Goal: Task Accomplishment & Management: Use online tool/utility

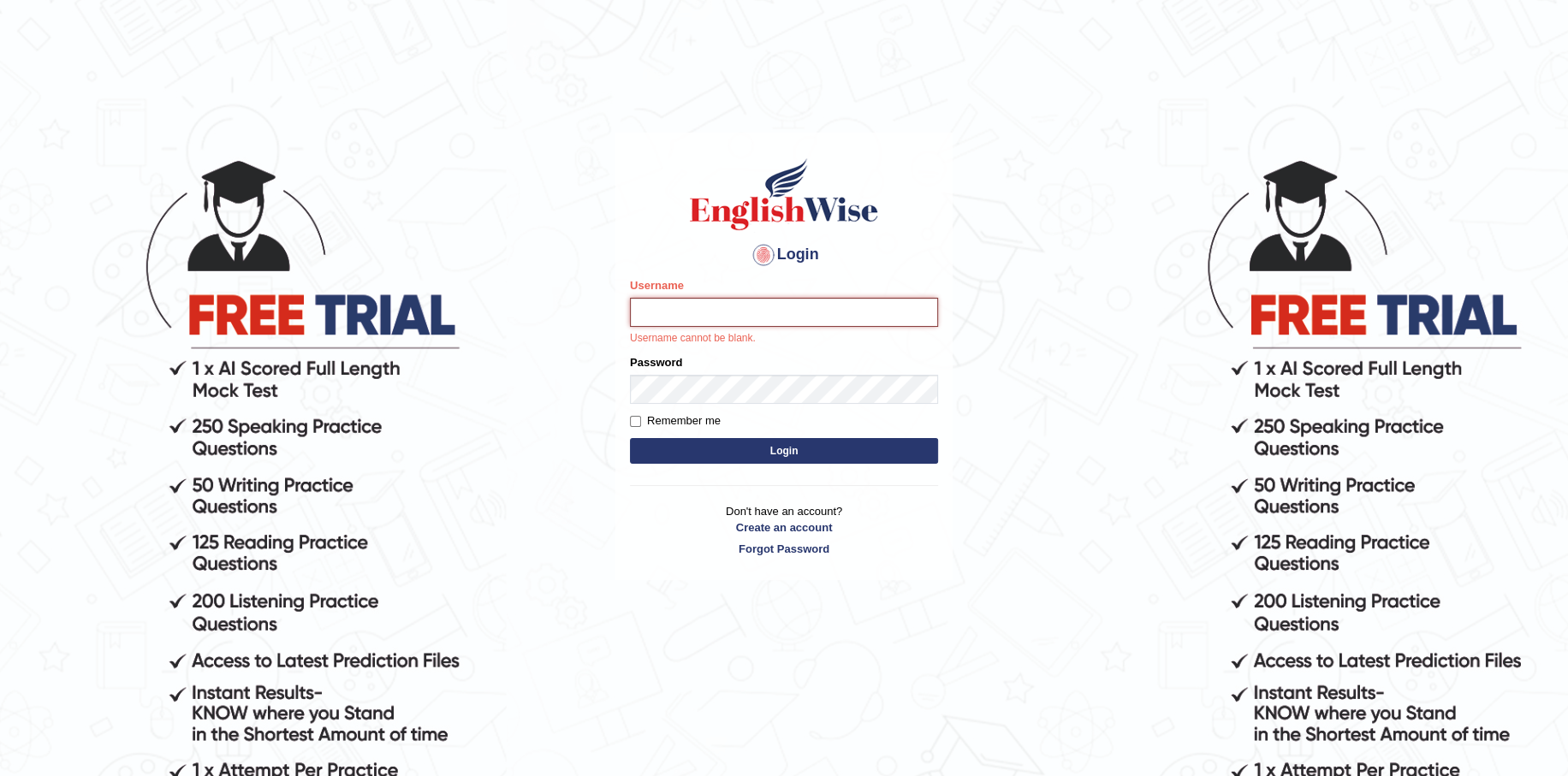
click at [783, 315] on input "Username" at bounding box center [784, 312] width 308 height 29
paste input "[EMAIL_ADDRESS][DOMAIN_NAME]"
type input "[EMAIL_ADDRESS][DOMAIN_NAME]"
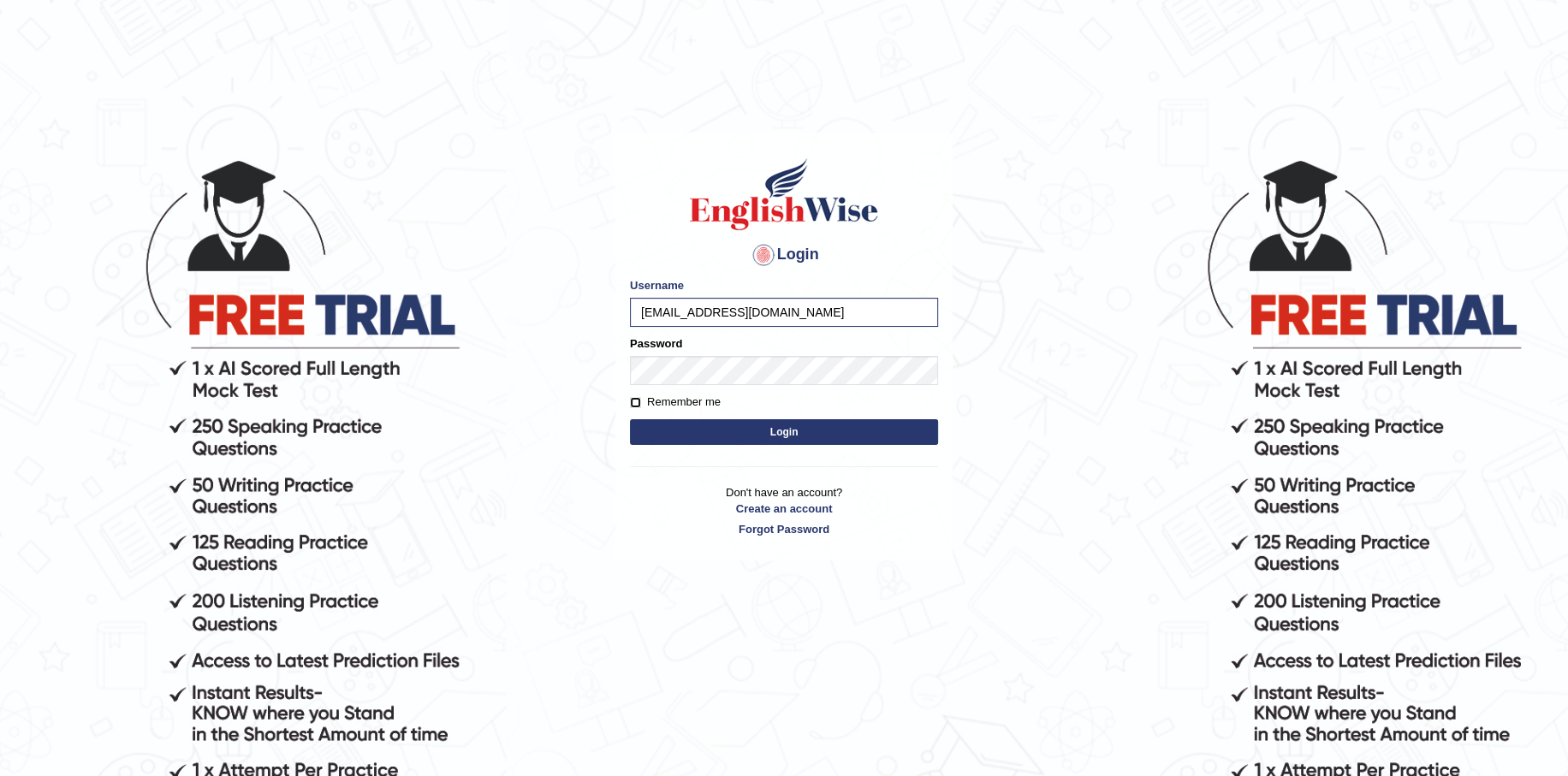
click at [640, 399] on input "Remember me" at bounding box center [635, 402] width 11 height 11
checkbox input "true"
click at [765, 438] on button "Login" at bounding box center [784, 432] width 308 height 26
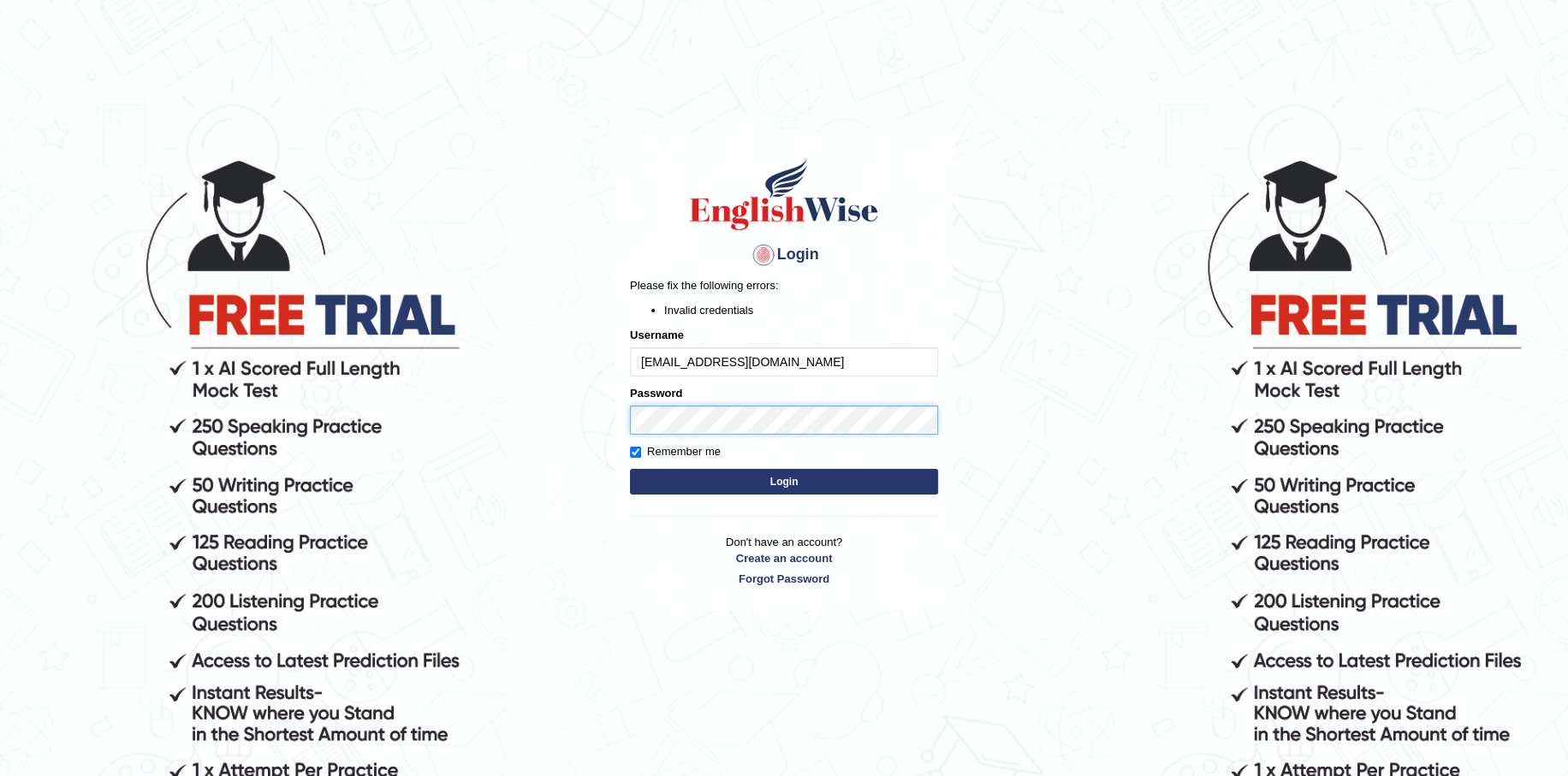
click at [556, 408] on body "Login Please fix the following errors: Invalid credentials Username eengrmiko14…" at bounding box center [784, 466] width 1568 height 776
click at [832, 484] on button "Login" at bounding box center [784, 482] width 308 height 26
click at [800, 482] on button "Login" at bounding box center [784, 482] width 308 height 26
click at [768, 483] on button "Login" at bounding box center [784, 482] width 308 height 26
click at [786, 362] on input "[EMAIL_ADDRESS][DOMAIN_NAME]" at bounding box center [784, 363] width 308 height 29
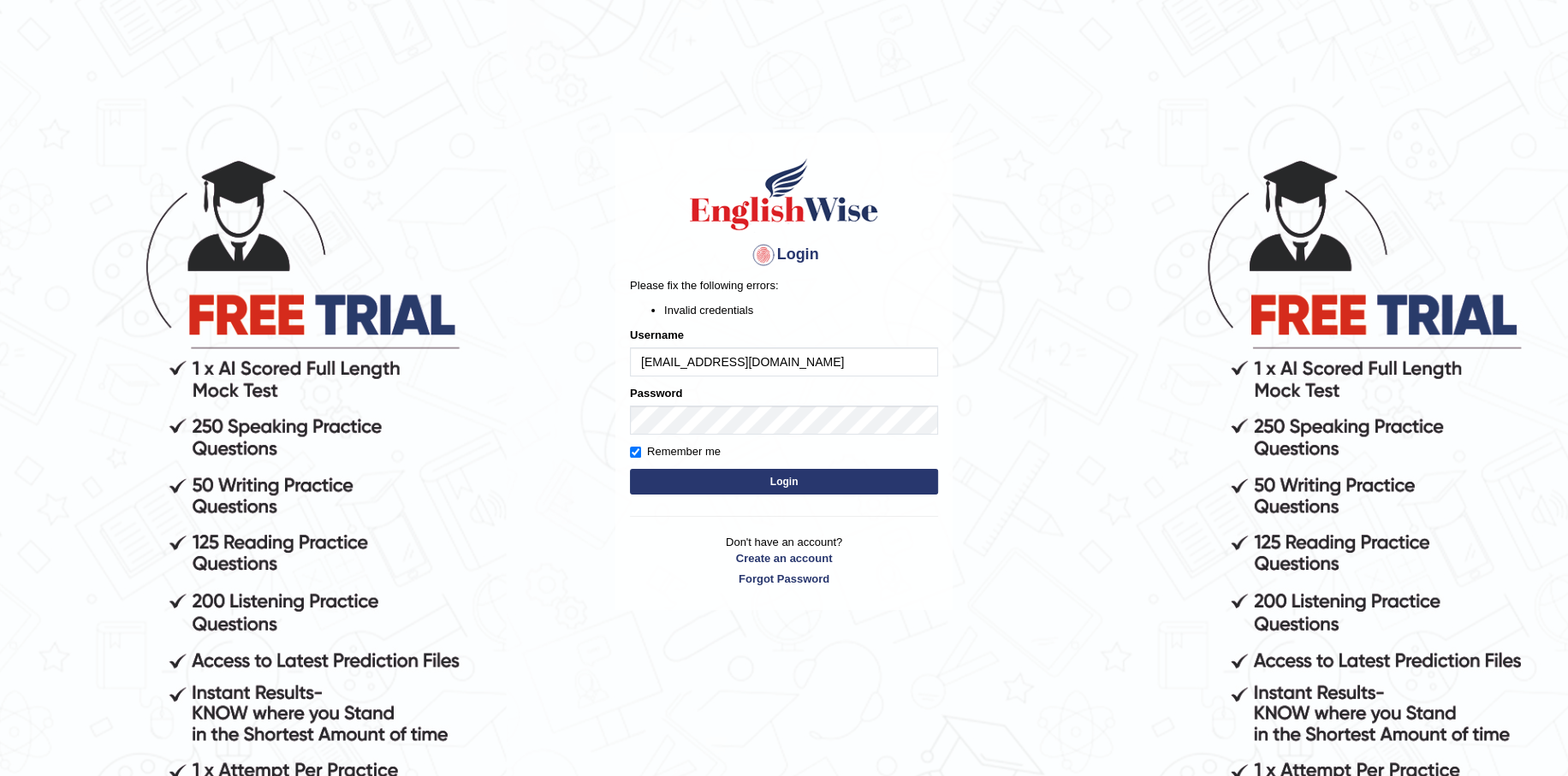
click at [761, 482] on button "Login" at bounding box center [784, 482] width 308 height 26
click at [781, 561] on link "Create an account" at bounding box center [784, 558] width 308 height 16
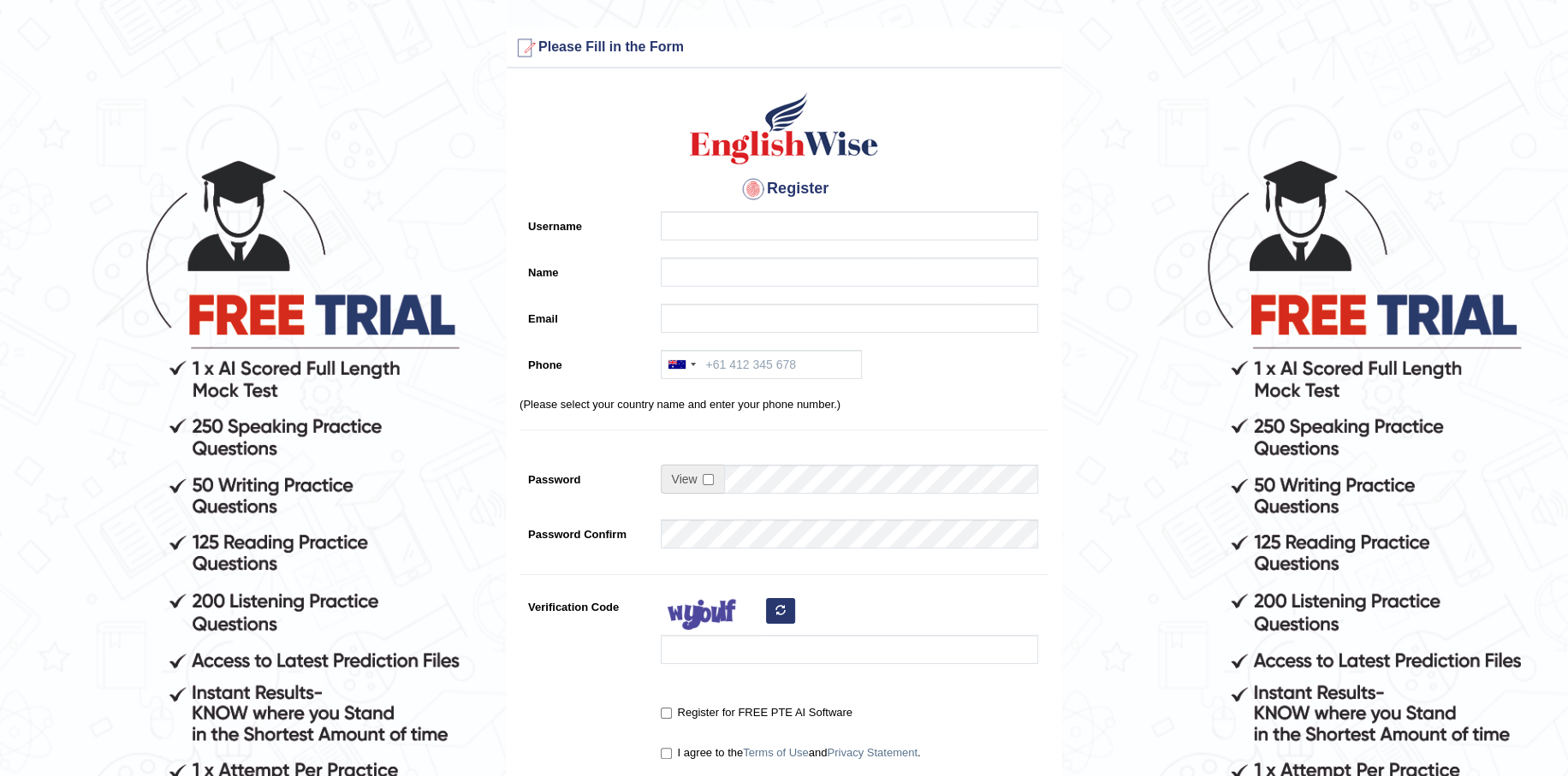
drag, startPoint x: 797, startPoint y: 249, endPoint x: 816, endPoint y: 239, distance: 21.5
click at [806, 246] on div "Register Username Name Email Phone Australia +61 India (भारत) +91 New Zealand +…" at bounding box center [784, 434] width 555 height 715
click at [832, 228] on input "Username" at bounding box center [849, 226] width 377 height 29
type input "Micmic"
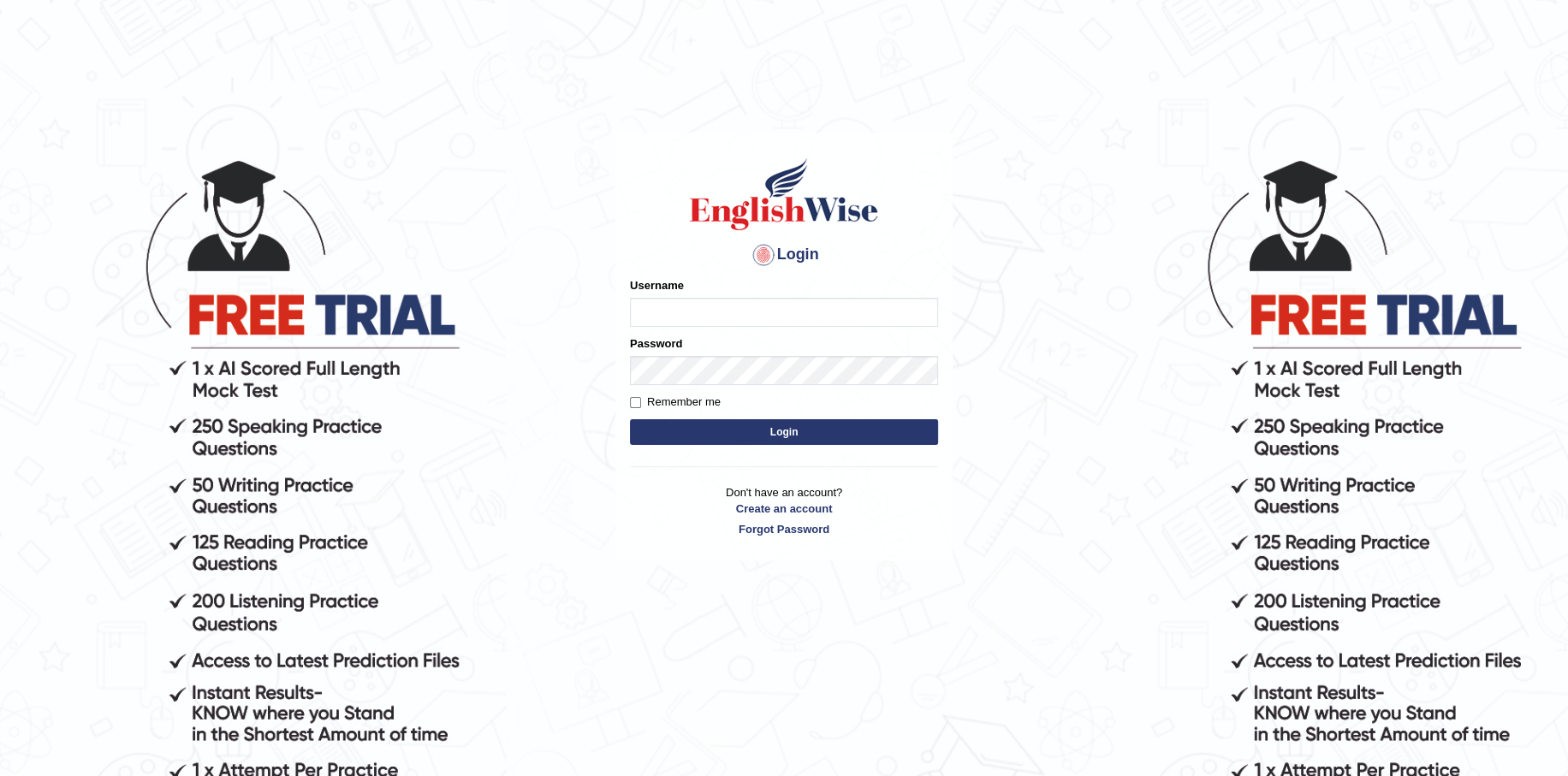
click at [706, 318] on input "Username" at bounding box center [784, 312] width 308 height 29
type input "eengrmiko14@gmail.com"
click at [796, 299] on div "Username eengrmiko14@gmail.com" at bounding box center [784, 302] width 308 height 50
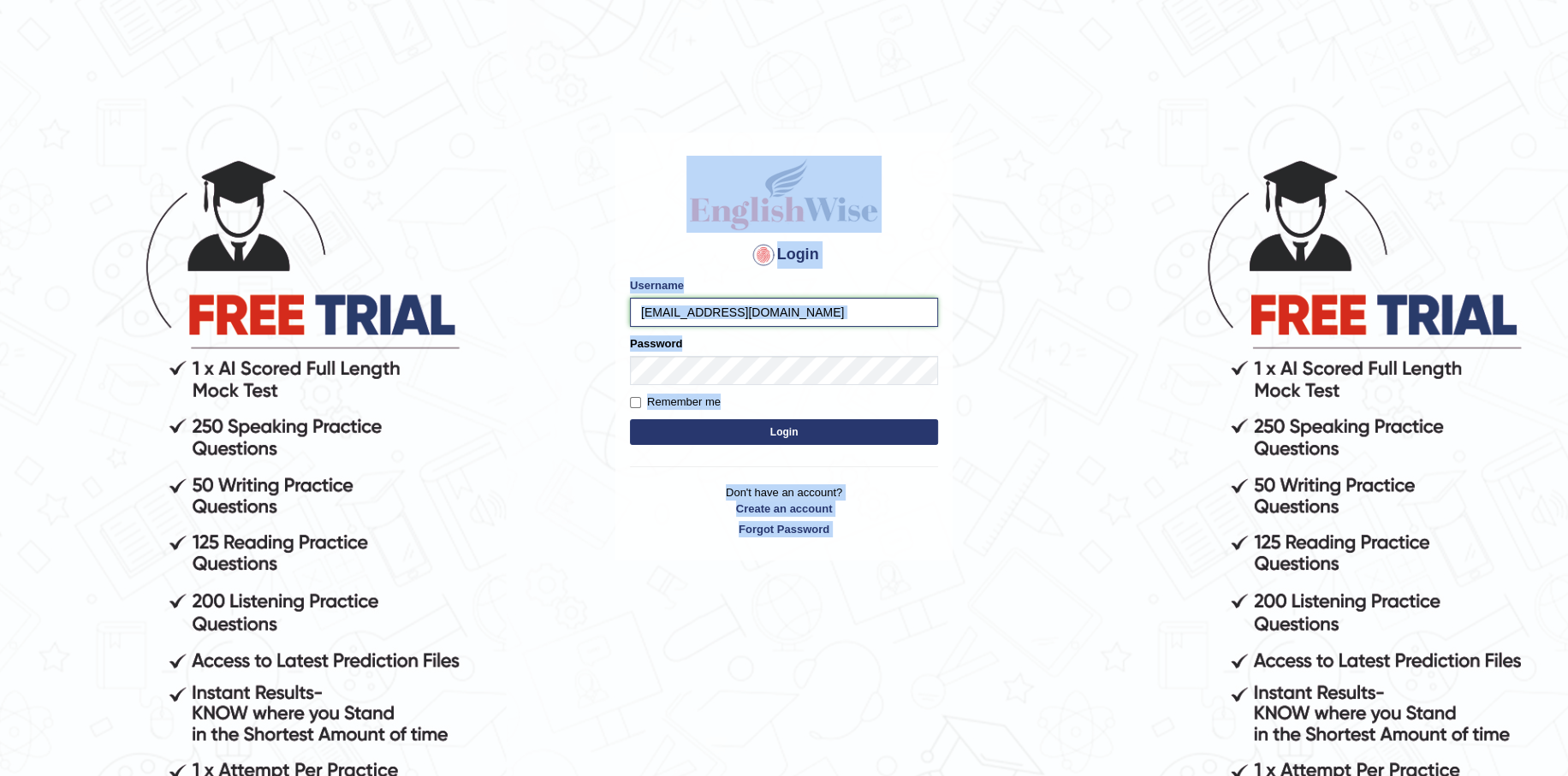
click at [799, 317] on input "eengrmiko14@gmail.com" at bounding box center [784, 312] width 308 height 29
click at [800, 312] on input "eengrmiko14@gmail.com" at bounding box center [784, 312] width 308 height 29
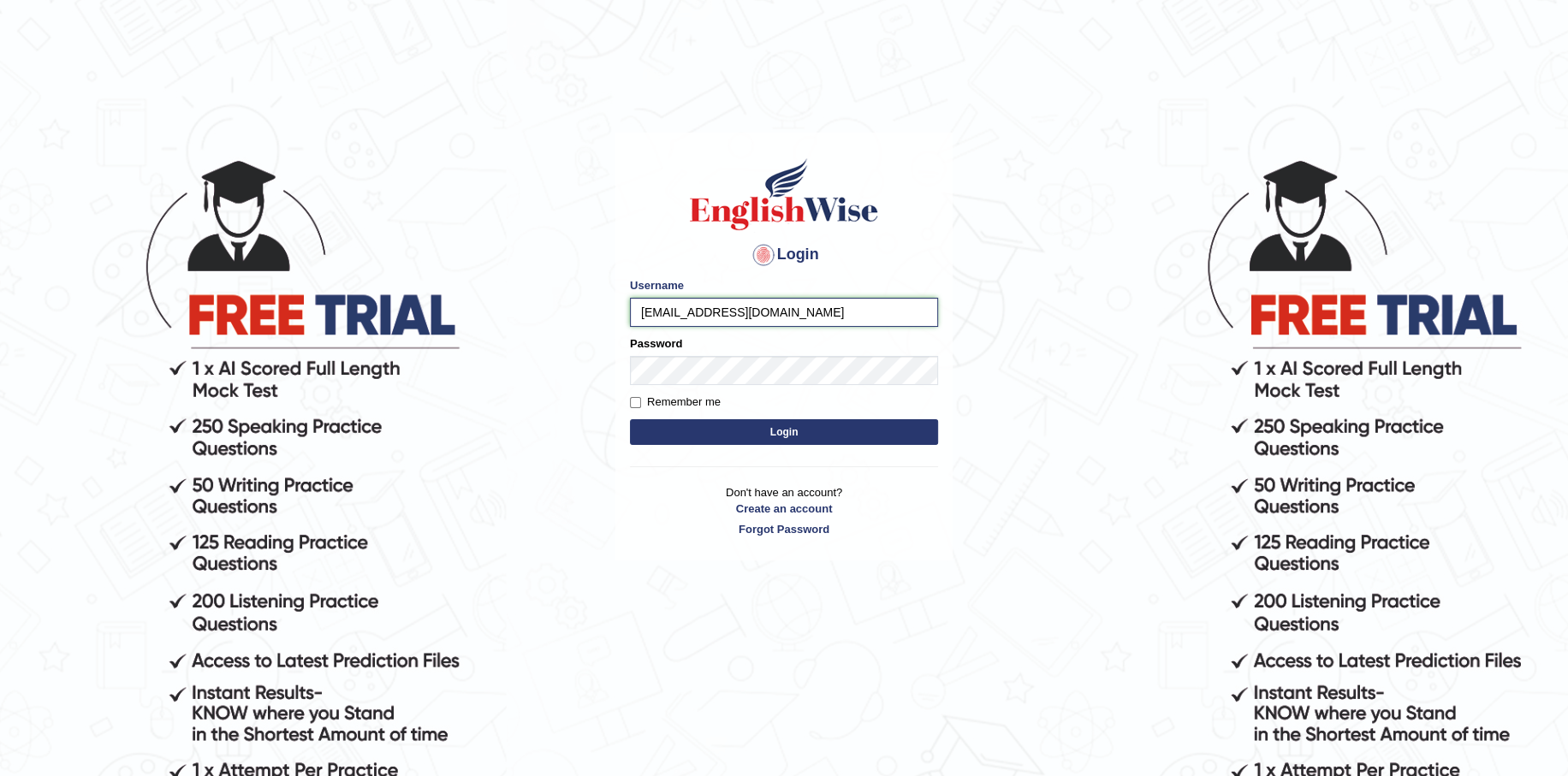
drag, startPoint x: 791, startPoint y: 312, endPoint x: 614, endPoint y: 329, distance: 177.8
click at [553, 314] on body "Login Please fix the following errors: Username eengrmiko14@gmail.com Password …" at bounding box center [784, 466] width 1568 height 776
click at [784, 437] on button "Login" at bounding box center [784, 432] width 308 height 26
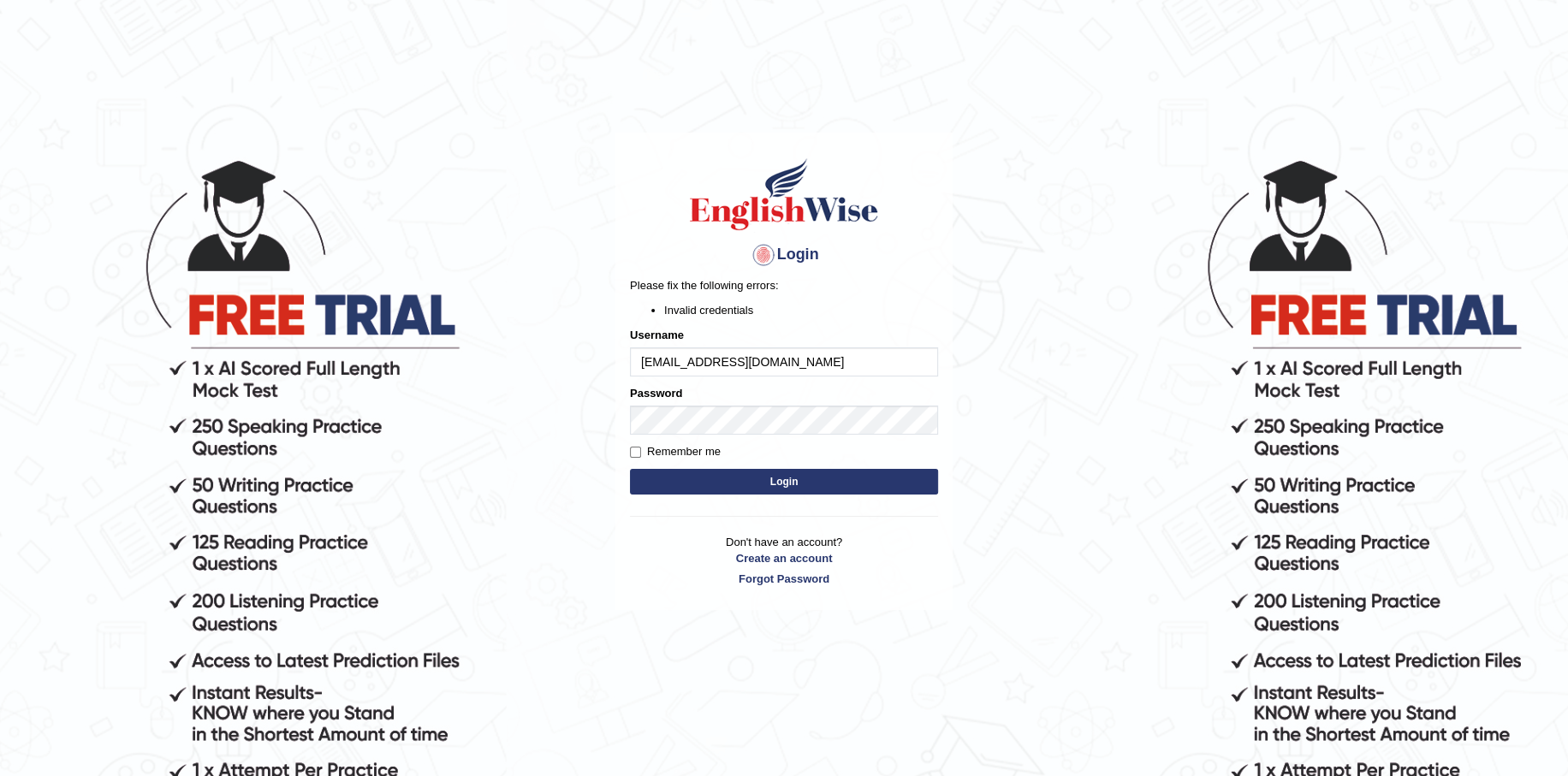
drag, startPoint x: 788, startPoint y: 354, endPoint x: 570, endPoint y: 350, distance: 218.0
click at [557, 356] on body "Login Please fix the following errors: Invalid credentials Username eengrmiko14…" at bounding box center [784, 466] width 1568 height 776
drag, startPoint x: 801, startPoint y: 382, endPoint x: 812, endPoint y: 369, distance: 17.0
click at [802, 381] on form "Please fix the following errors: Invalid credentials Username eengrmiko14@gmail…" at bounding box center [784, 388] width 308 height 222
click at [819, 359] on input "eengrmiko14@gmail.com" at bounding box center [784, 363] width 308 height 29
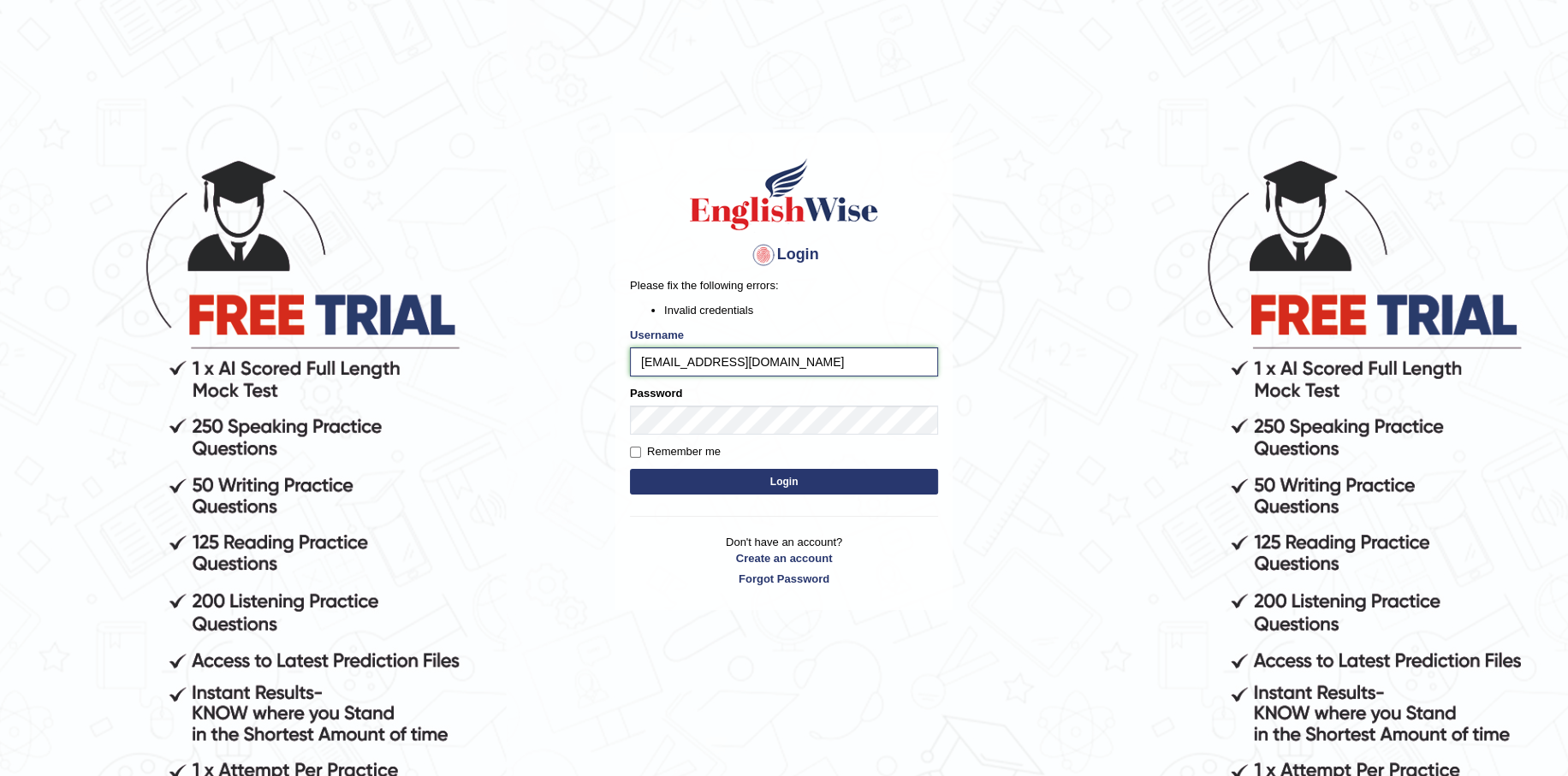
paste input "Micmic"
type input "Micmic"
click at [788, 475] on button "Login" at bounding box center [784, 482] width 308 height 26
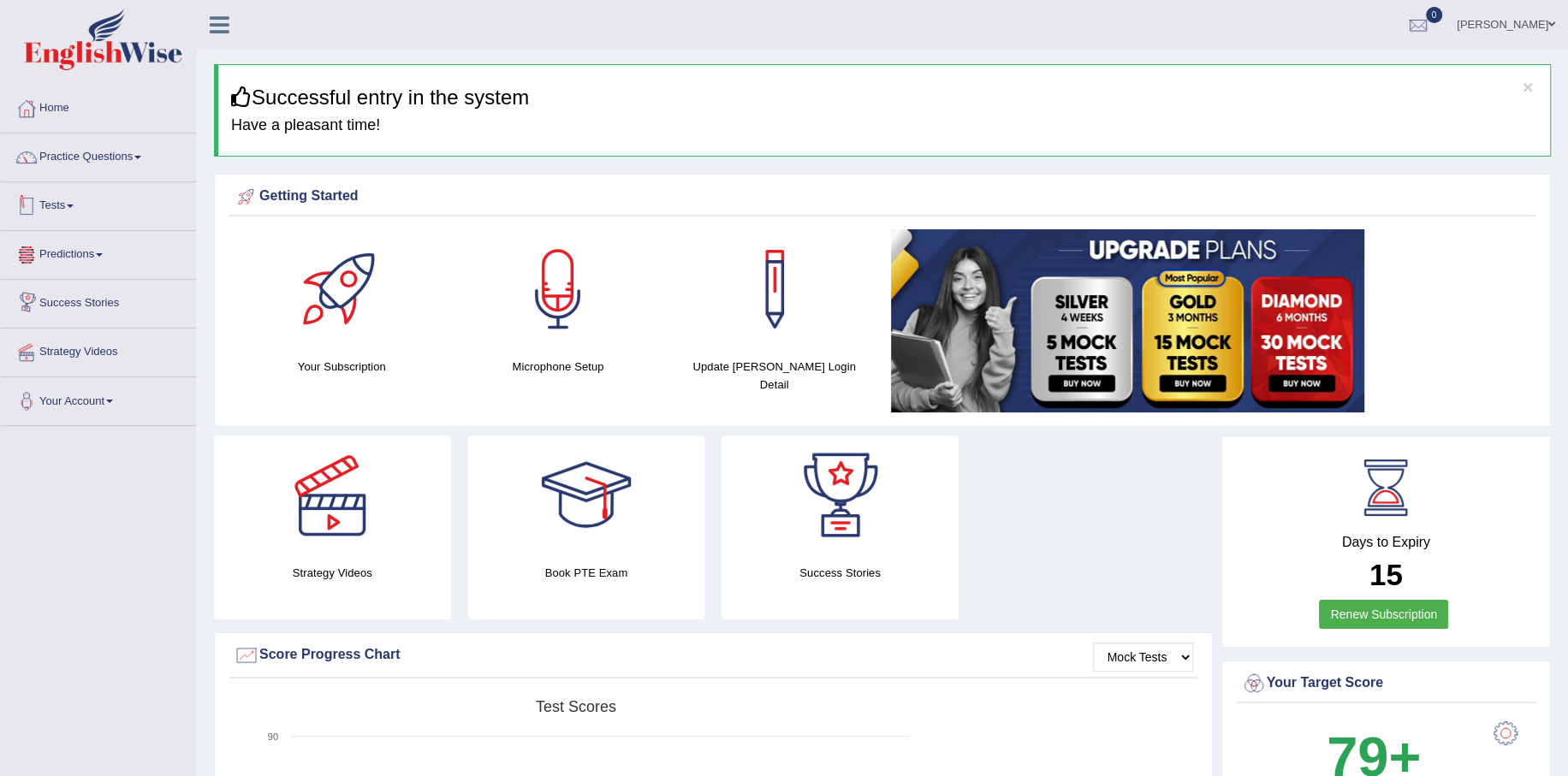
click at [64, 203] on link "Tests" at bounding box center [98, 204] width 195 height 43
click at [66, 268] on link "Take Mock Test" at bounding box center [111, 276] width 160 height 31
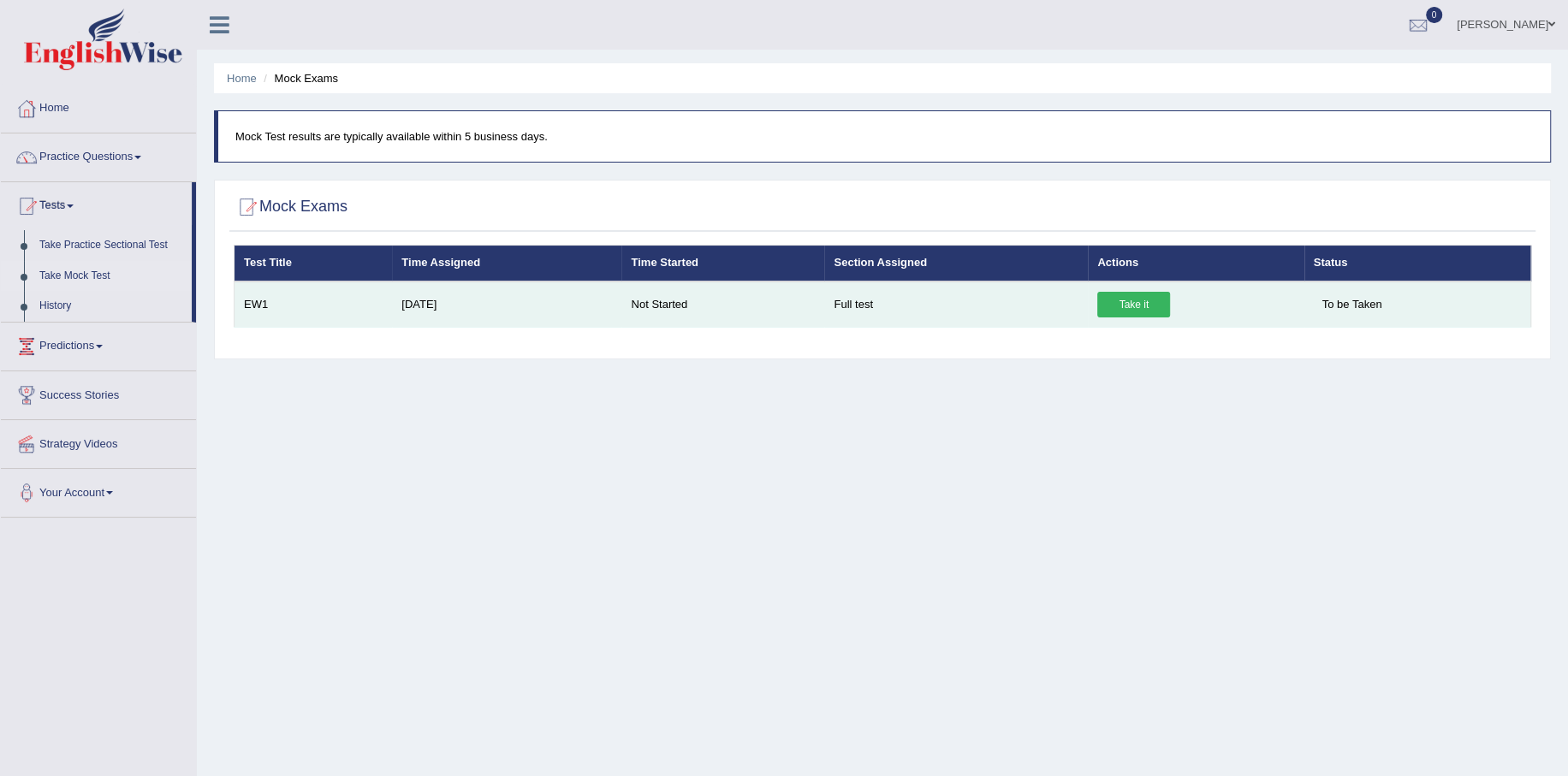
click at [1159, 301] on link "Take it" at bounding box center [1133, 305] width 72 height 26
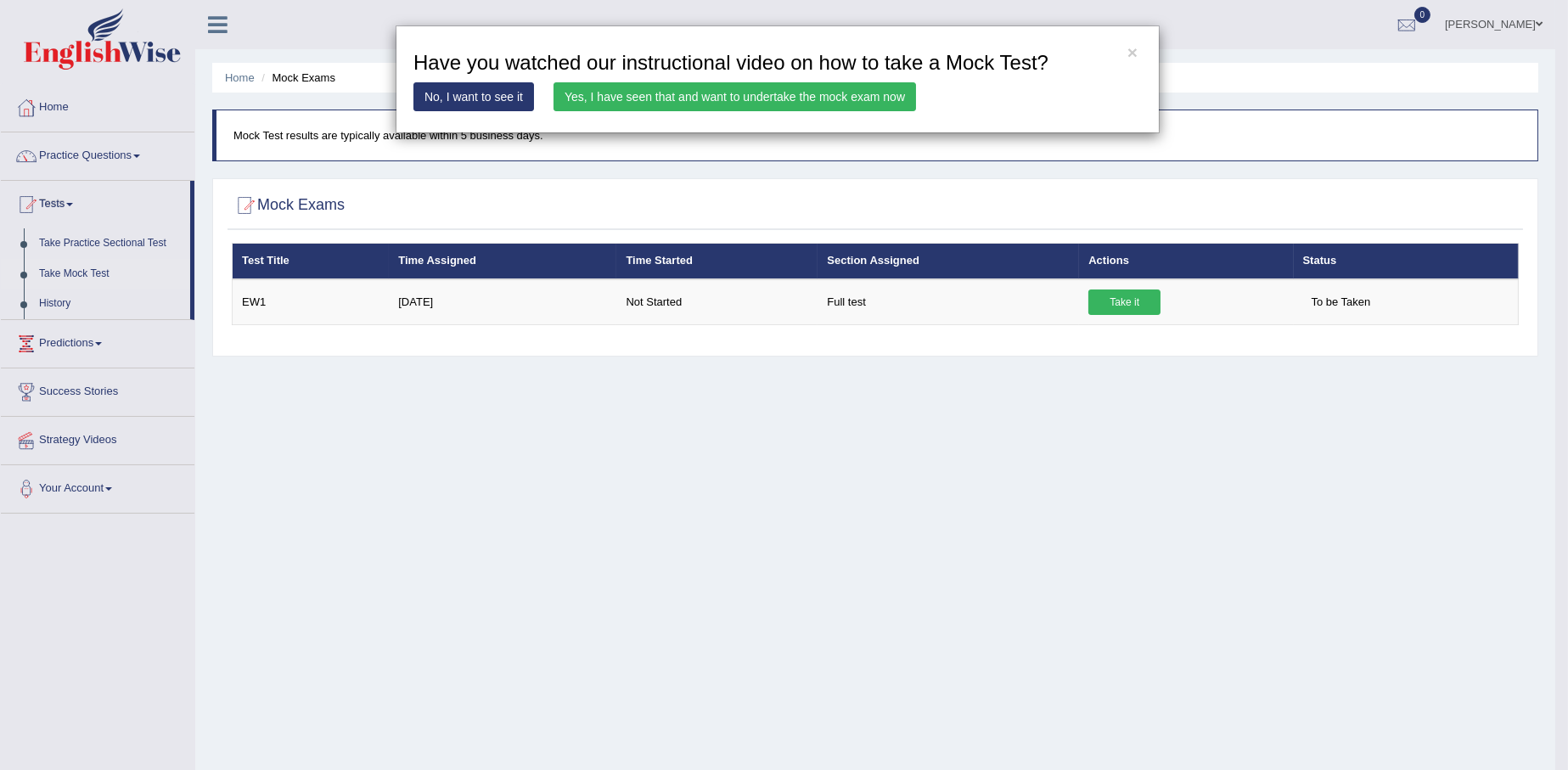
click at [719, 81] on div "× Have you watched our instructional video on how to take a Mock Test? No, I wa…" at bounding box center [778, 80] width 764 height 108
click at [727, 99] on link "Yes, I have seen that and want to undertake the mock exam now" at bounding box center [735, 97] width 362 height 29
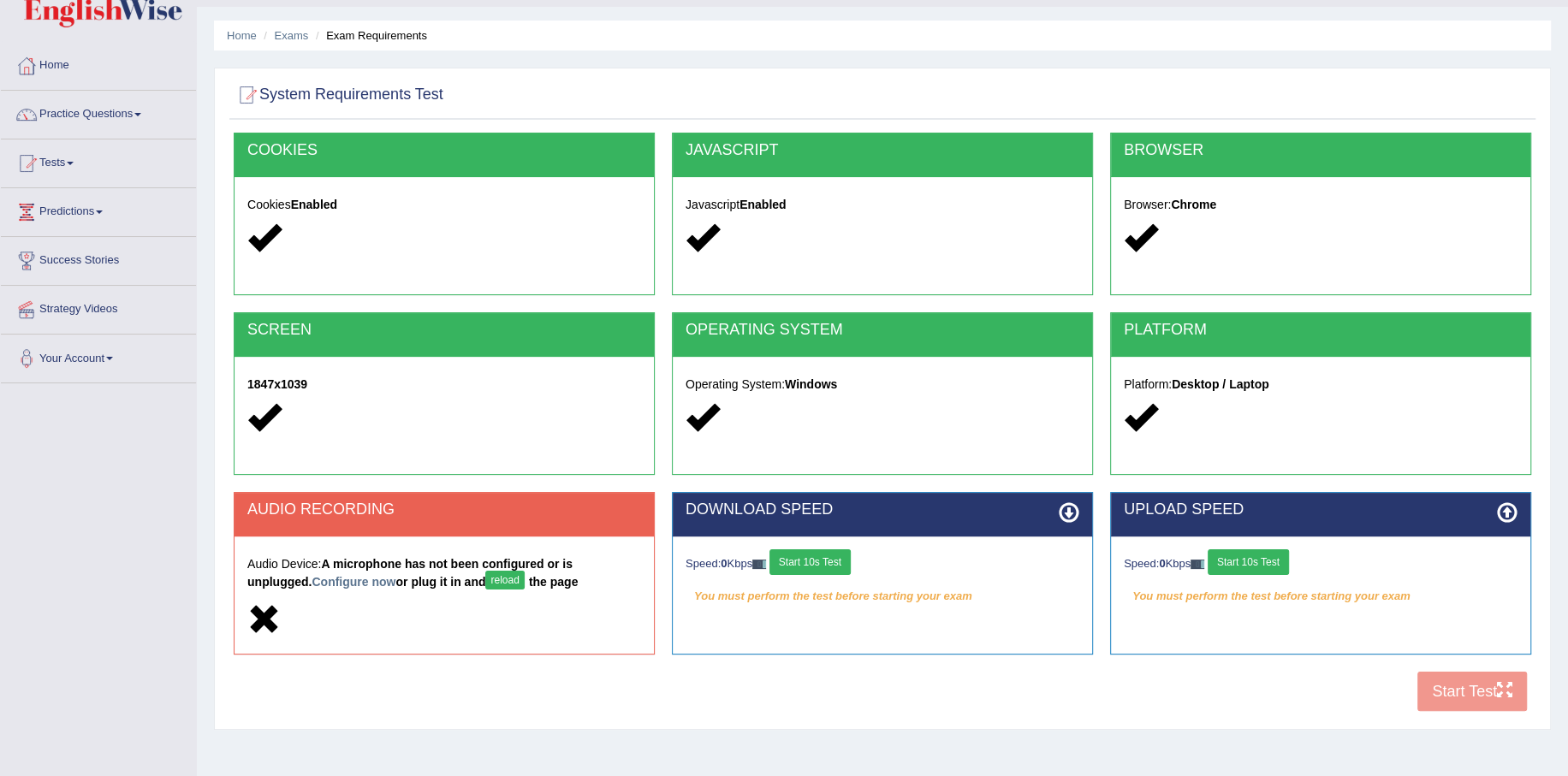
scroll to position [85, 0]
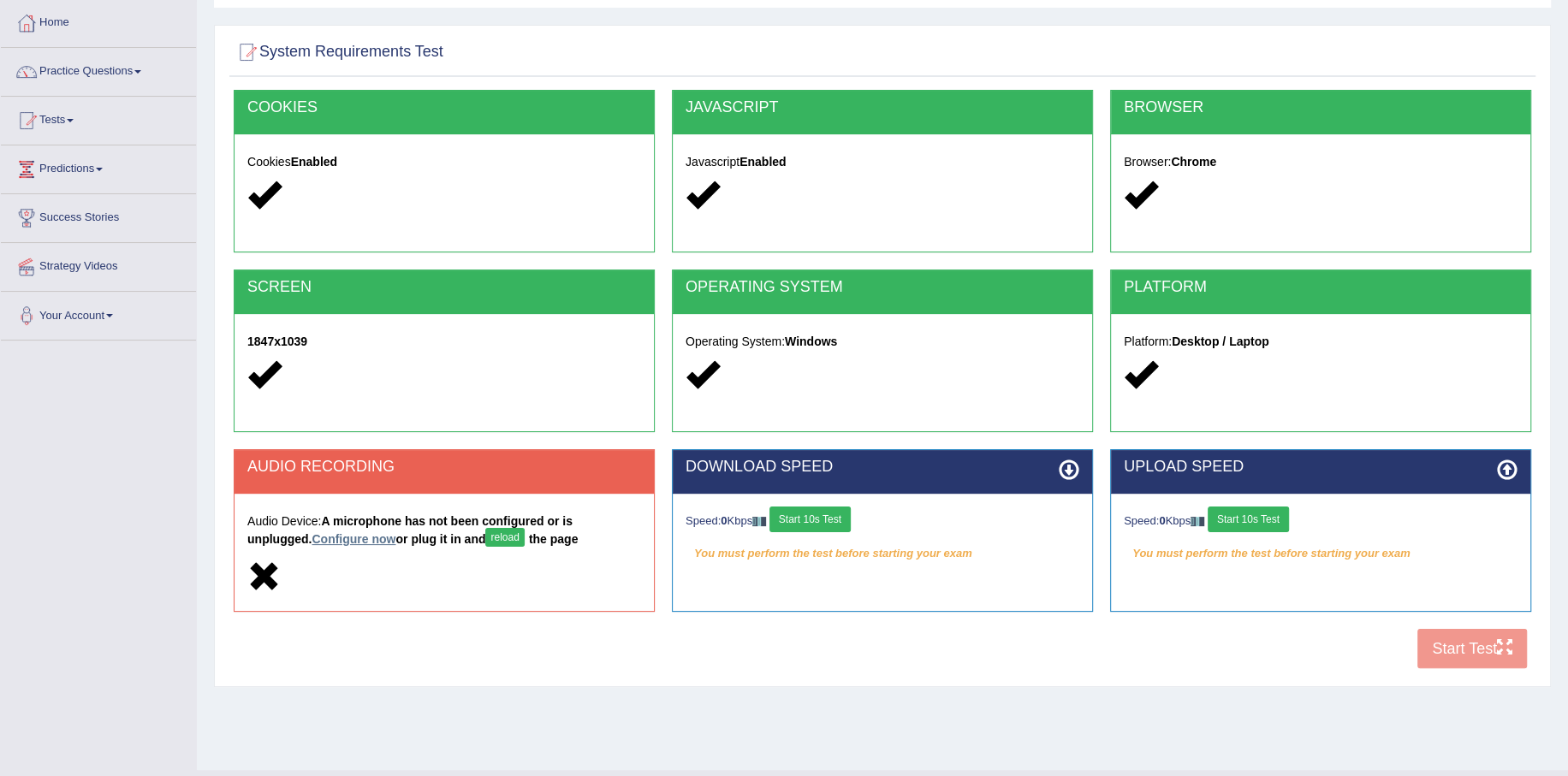
click at [361, 544] on link "Configure now" at bounding box center [353, 539] width 84 height 14
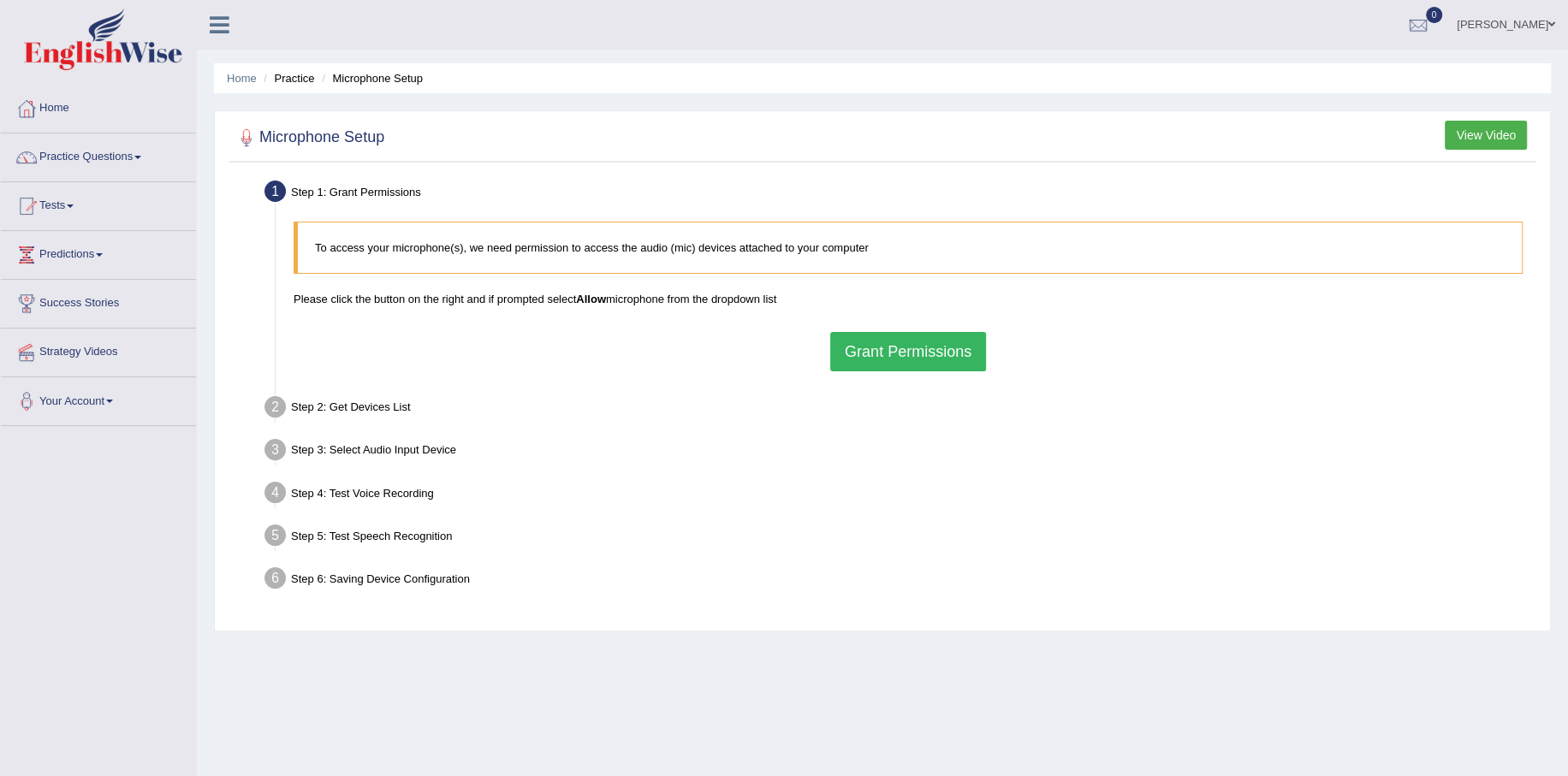
click at [910, 352] on button "Grant Permissions" at bounding box center [908, 352] width 155 height 40
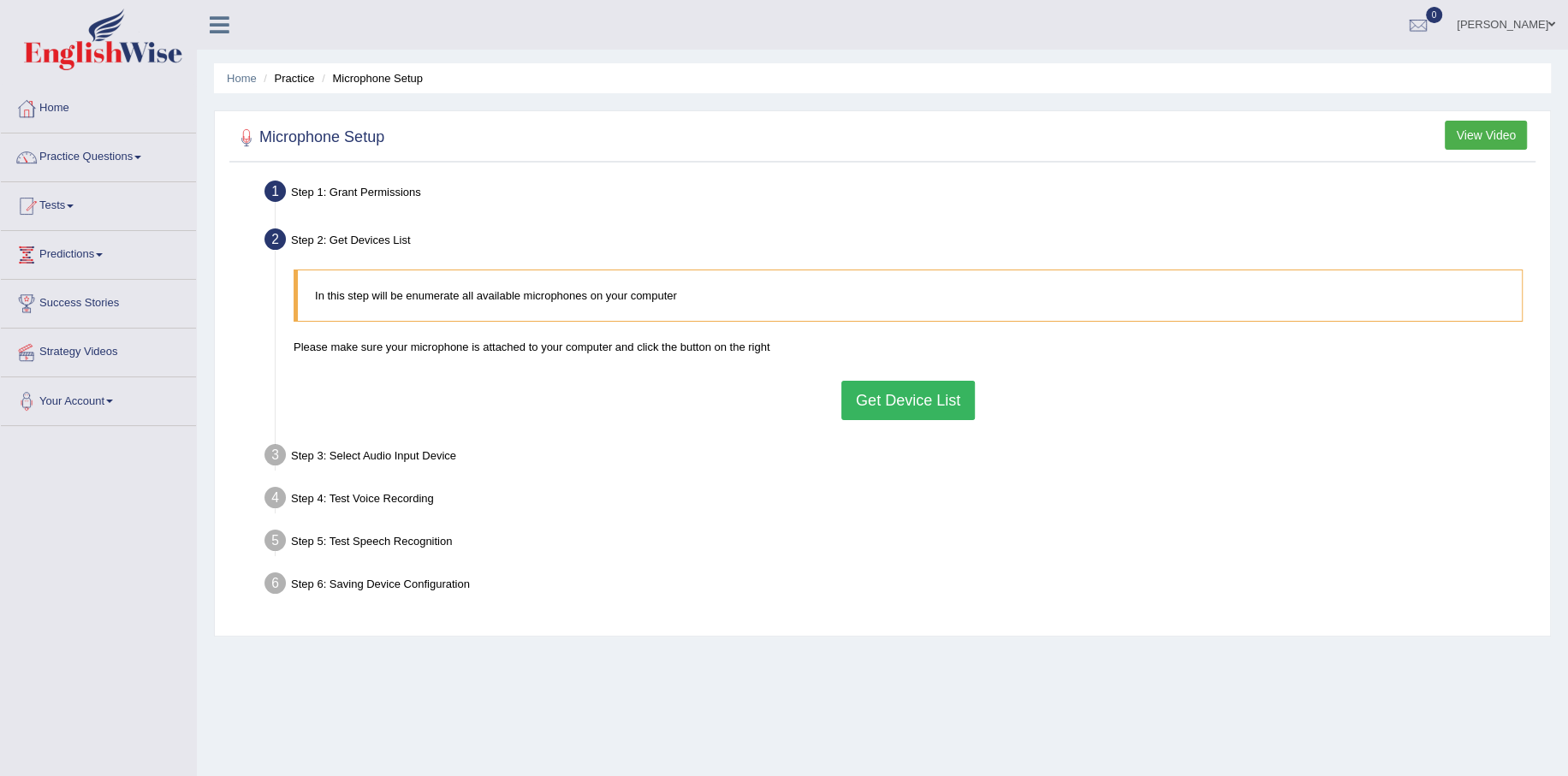
click at [874, 401] on button "Get Device List" at bounding box center [908, 401] width 134 height 40
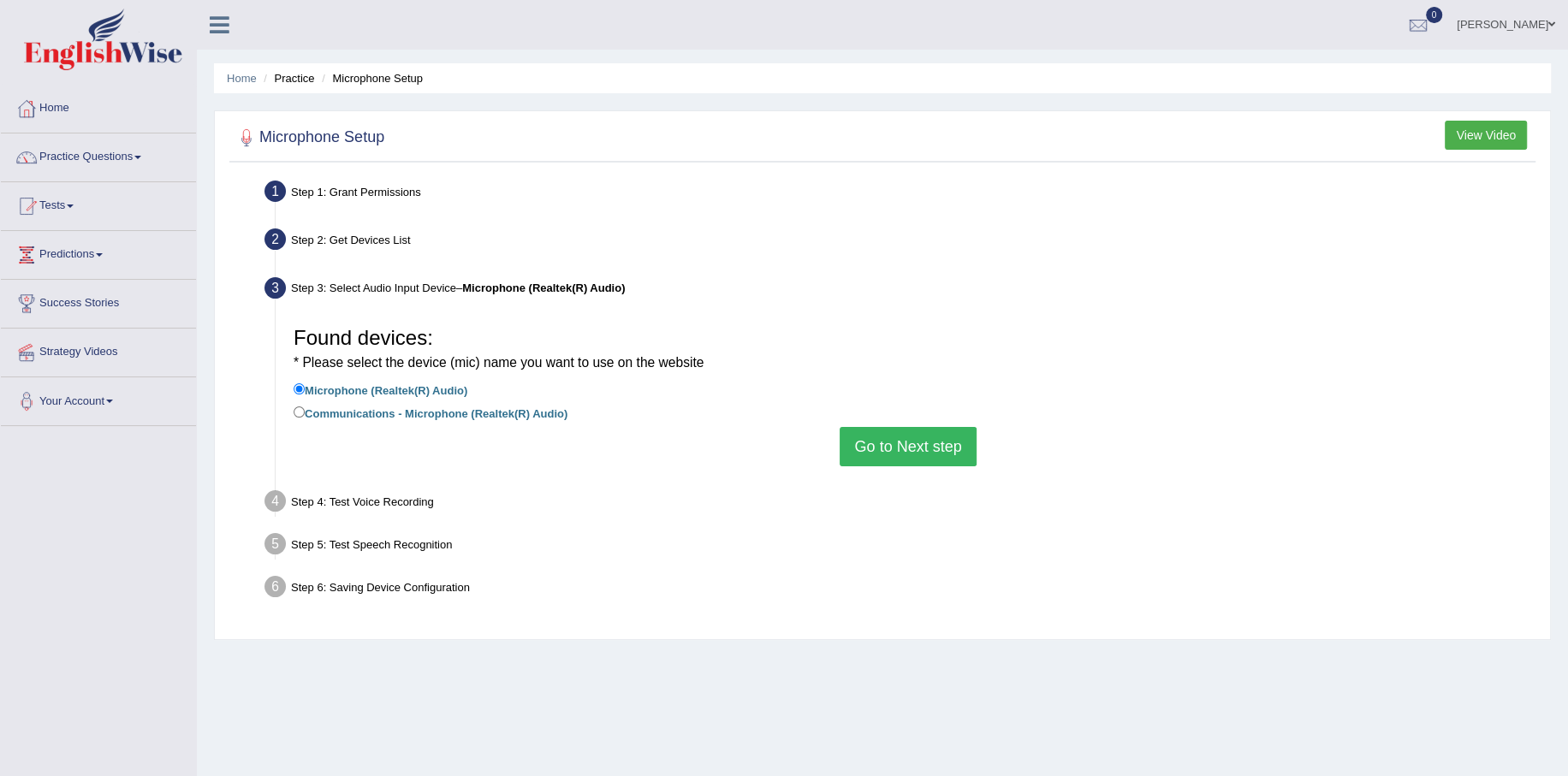
drag, startPoint x: 900, startPoint y: 446, endPoint x: 604, endPoint y: 483, distance: 298.3
click at [652, 487] on ul "Step 1: Grant Permissions To access your microphone(s), we need permission to a…" at bounding box center [882, 392] width 1297 height 433
click at [431, 420] on label "Communications - Microphone (Realtek(R) Audio)" at bounding box center [430, 413] width 274 height 19
click at [305, 418] on input "Communications - Microphone (Realtek(R) Audio)" at bounding box center [299, 412] width 11 height 11
radio input "true"
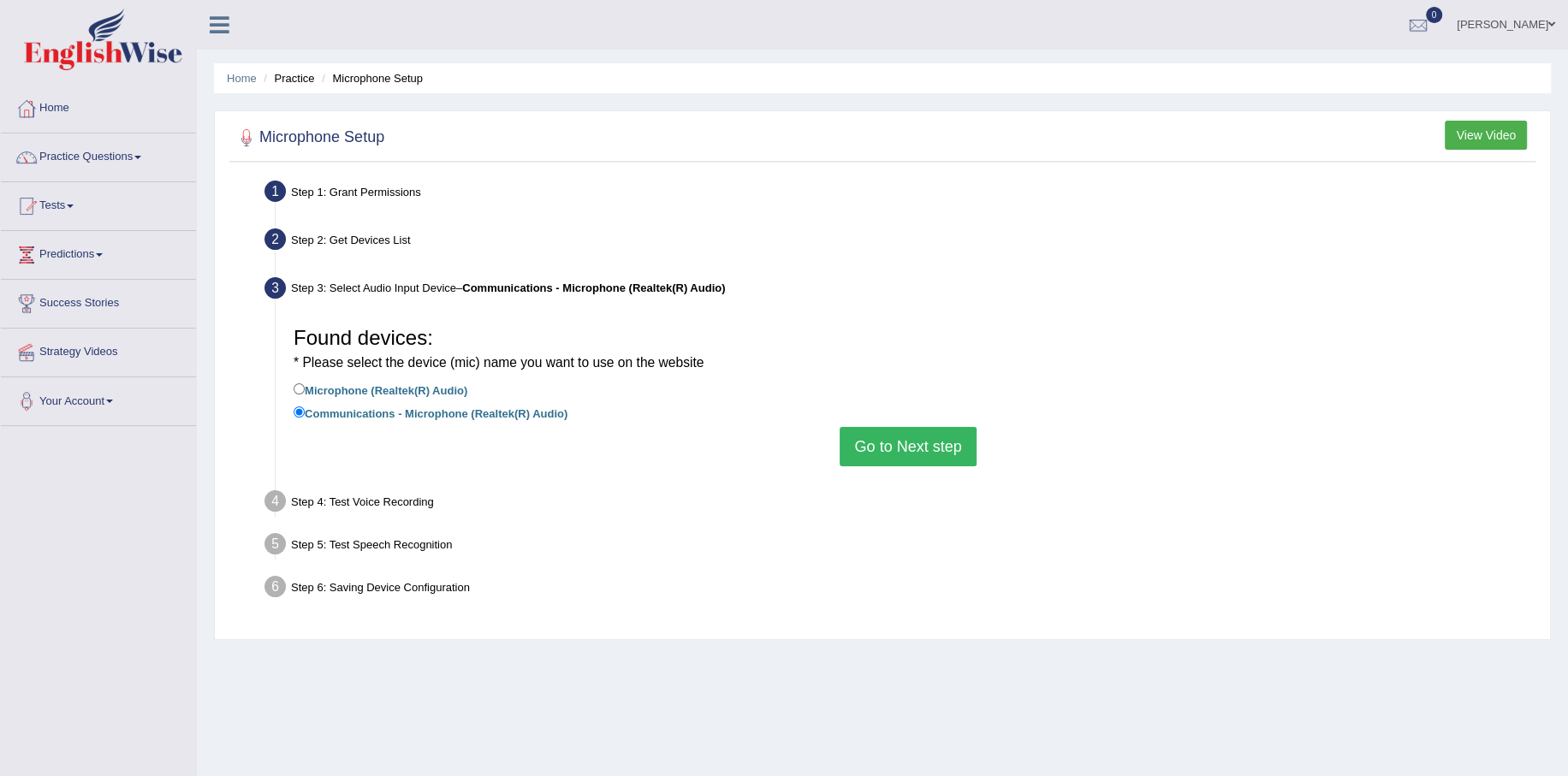
click at [936, 451] on button "Go to Next step" at bounding box center [908, 447] width 136 height 40
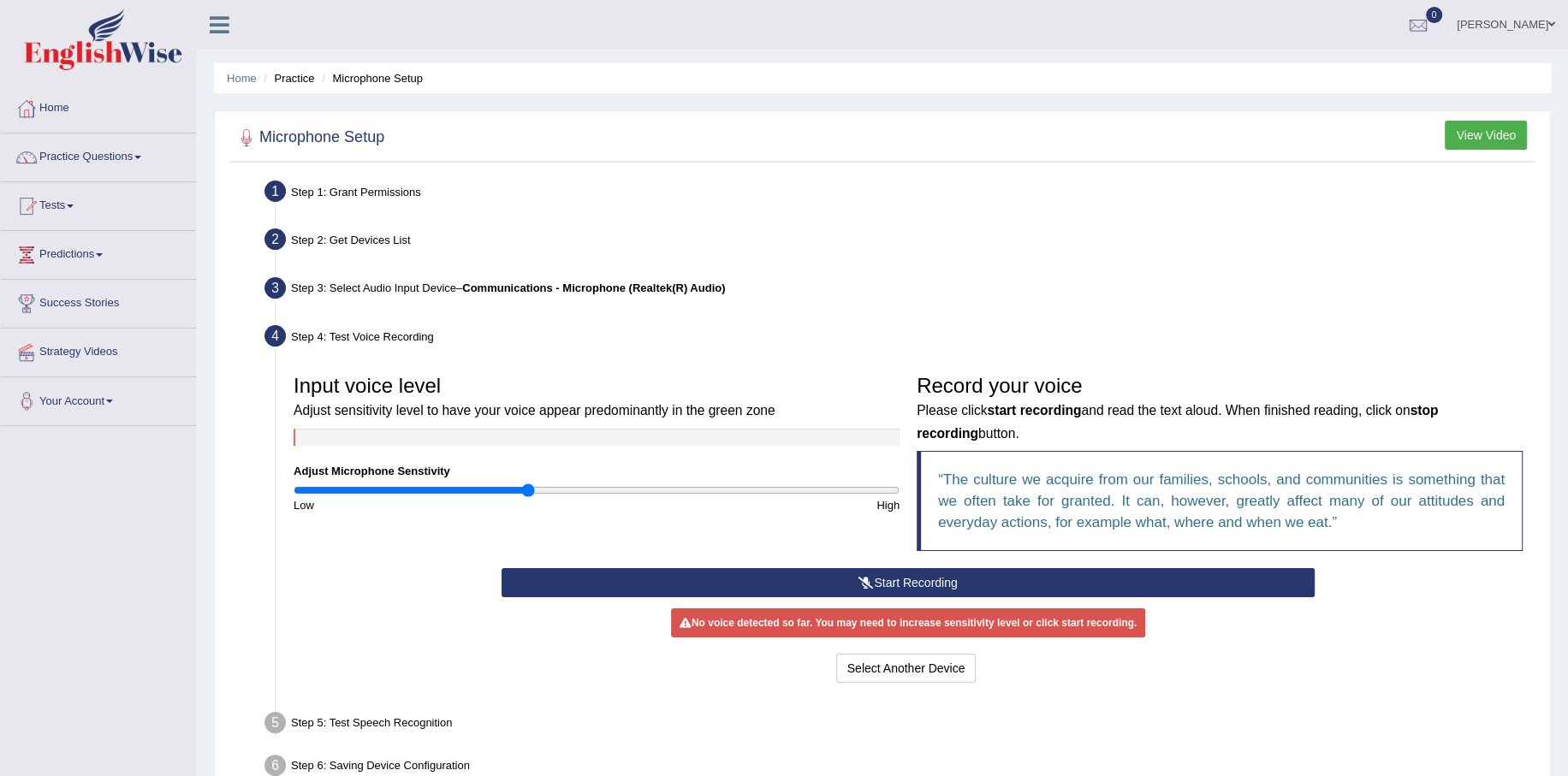
drag, startPoint x: 549, startPoint y: 487, endPoint x: 528, endPoint y: 487, distance: 21.0
click at [528, 487] on input "range" at bounding box center [596, 490] width 606 height 14
drag, startPoint x: 527, startPoint y: 494, endPoint x: 538, endPoint y: 495, distance: 11.0
click at [538, 495] on input "range" at bounding box center [596, 490] width 606 height 14
click at [945, 574] on button "Start Recording" at bounding box center [908, 583] width 814 height 29
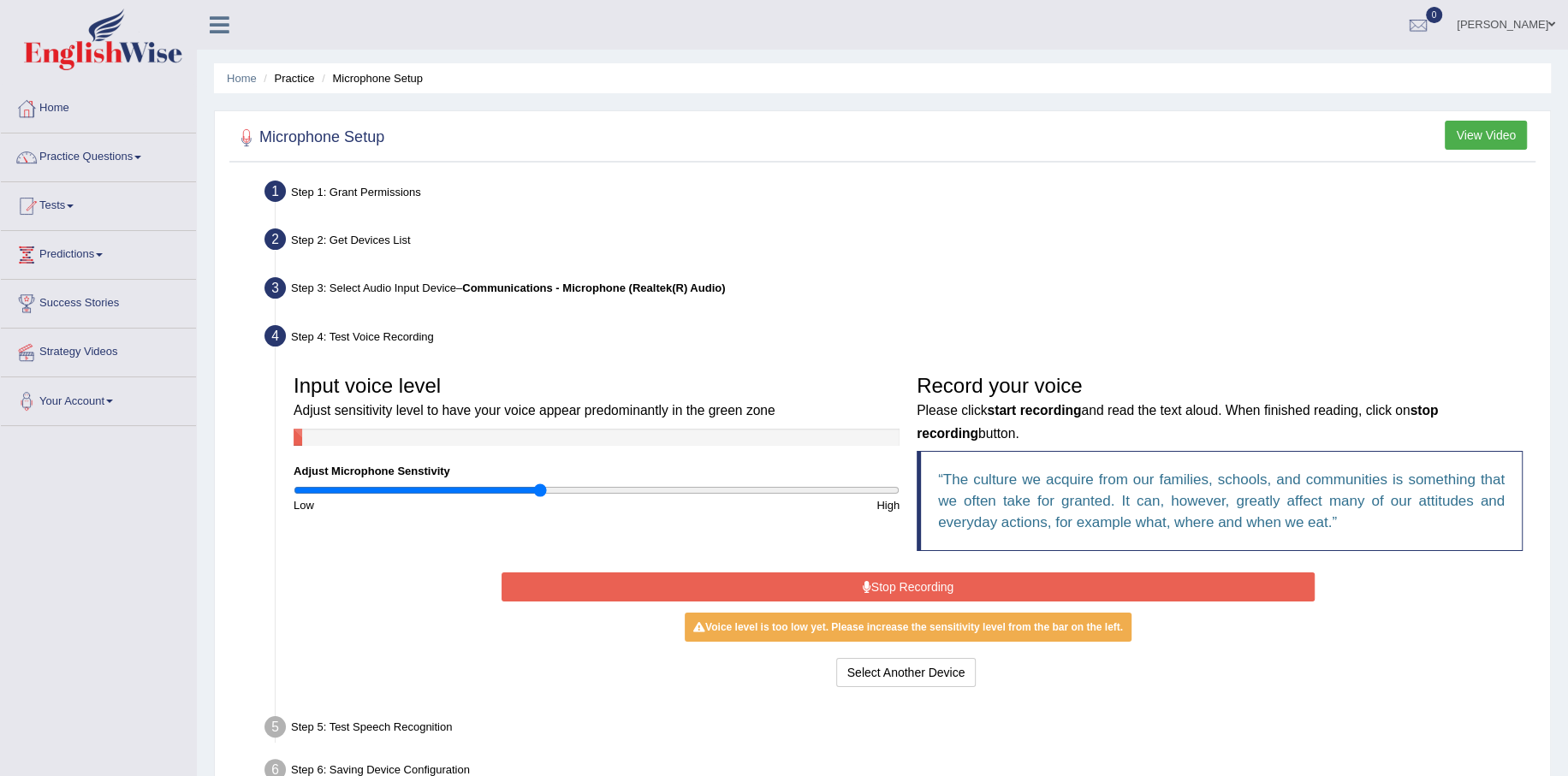
drag, startPoint x: 938, startPoint y: 580, endPoint x: 934, endPoint y: 589, distance: 9.8
click at [937, 582] on button "Stop Recording" at bounding box center [908, 587] width 814 height 29
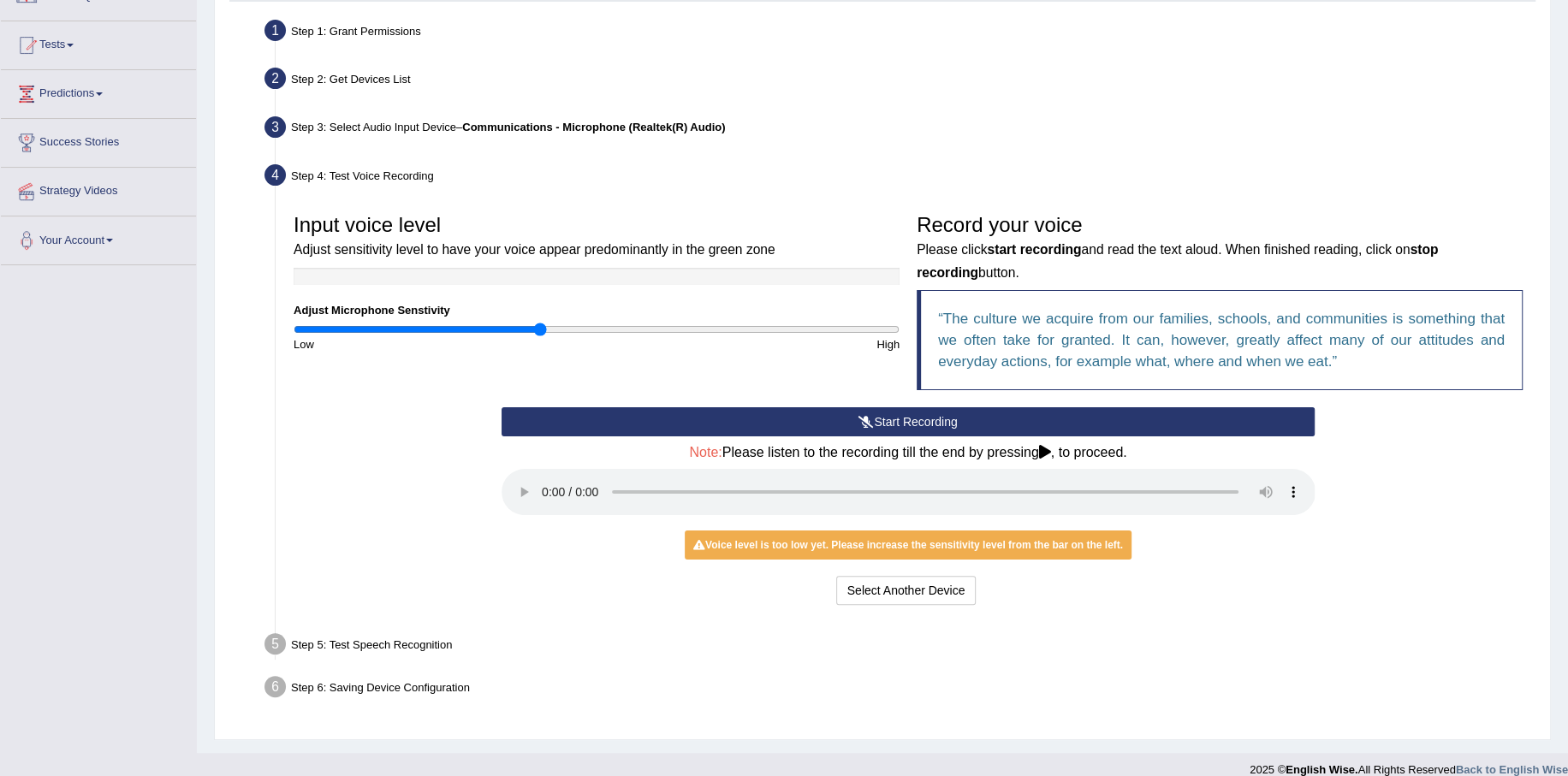
scroll to position [171, 0]
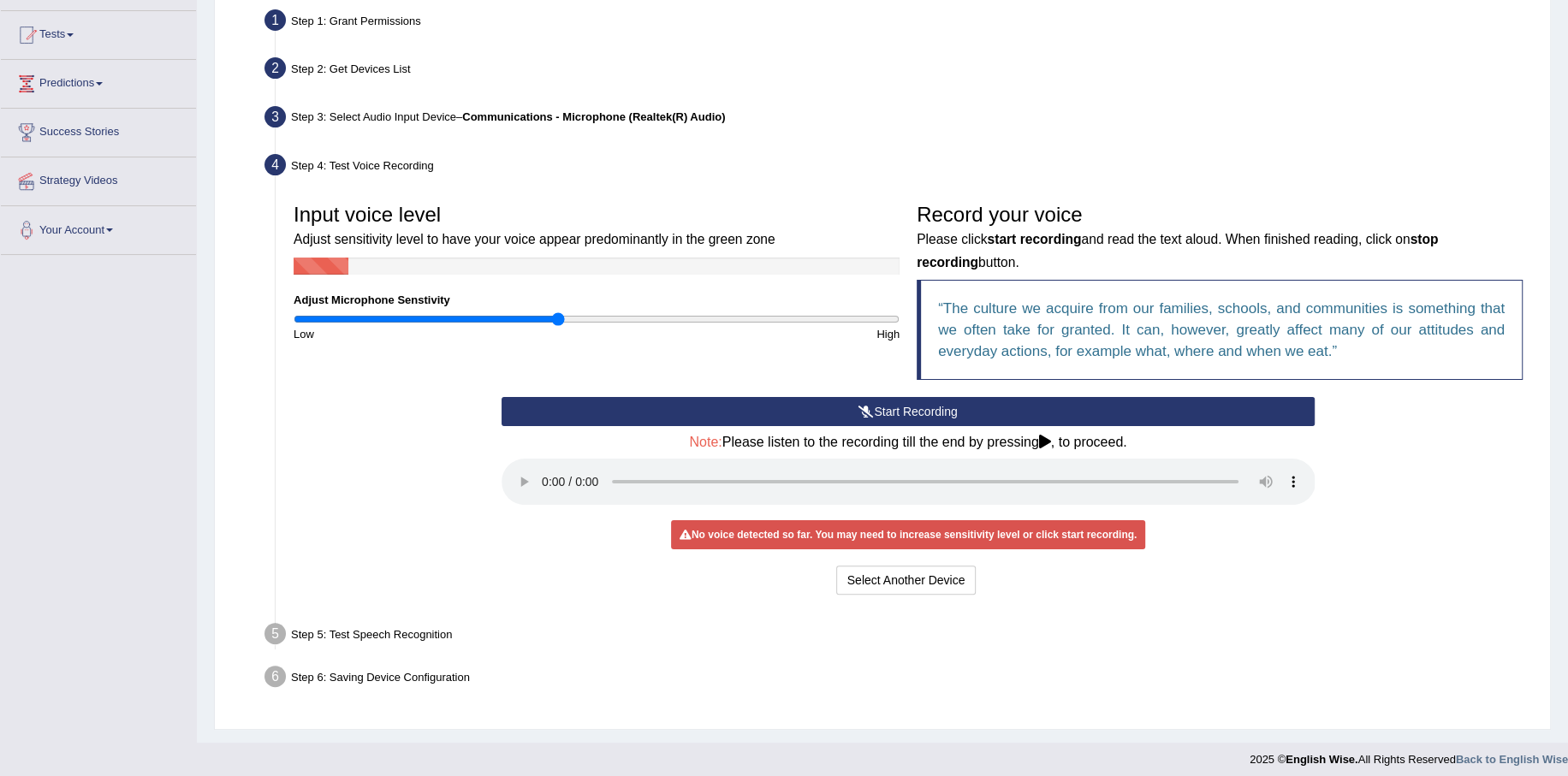
drag, startPoint x: 541, startPoint y: 318, endPoint x: 559, endPoint y: 318, distance: 18.0
click at [559, 318] on input "range" at bounding box center [596, 319] width 606 height 14
click at [577, 535] on div "Start Recording Stop Recording Note: Please listen to the recording till the en…" at bounding box center [908, 498] width 831 height 202
click at [905, 401] on button "Start Recording" at bounding box center [908, 412] width 814 height 29
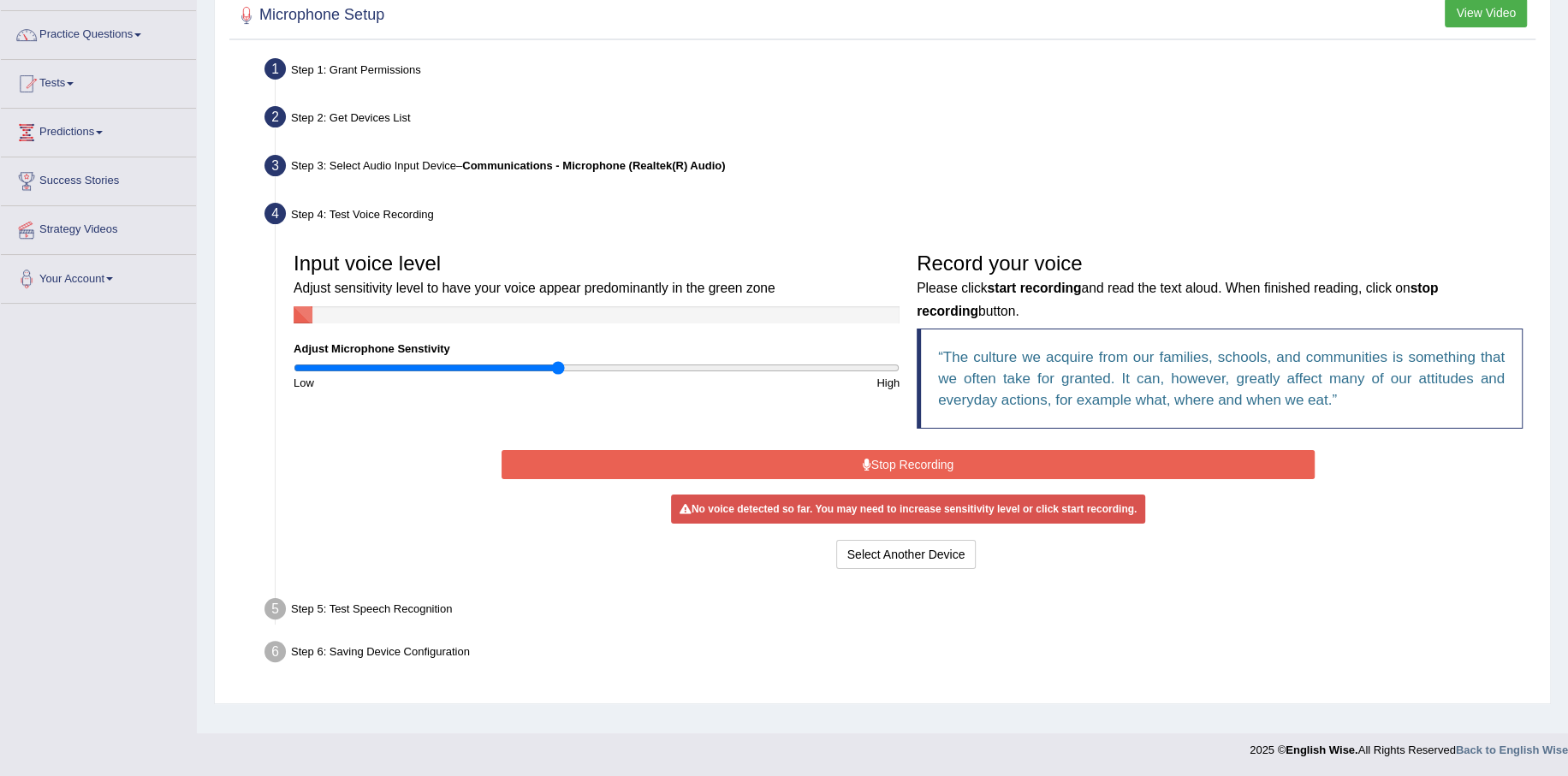
scroll to position [123, 0]
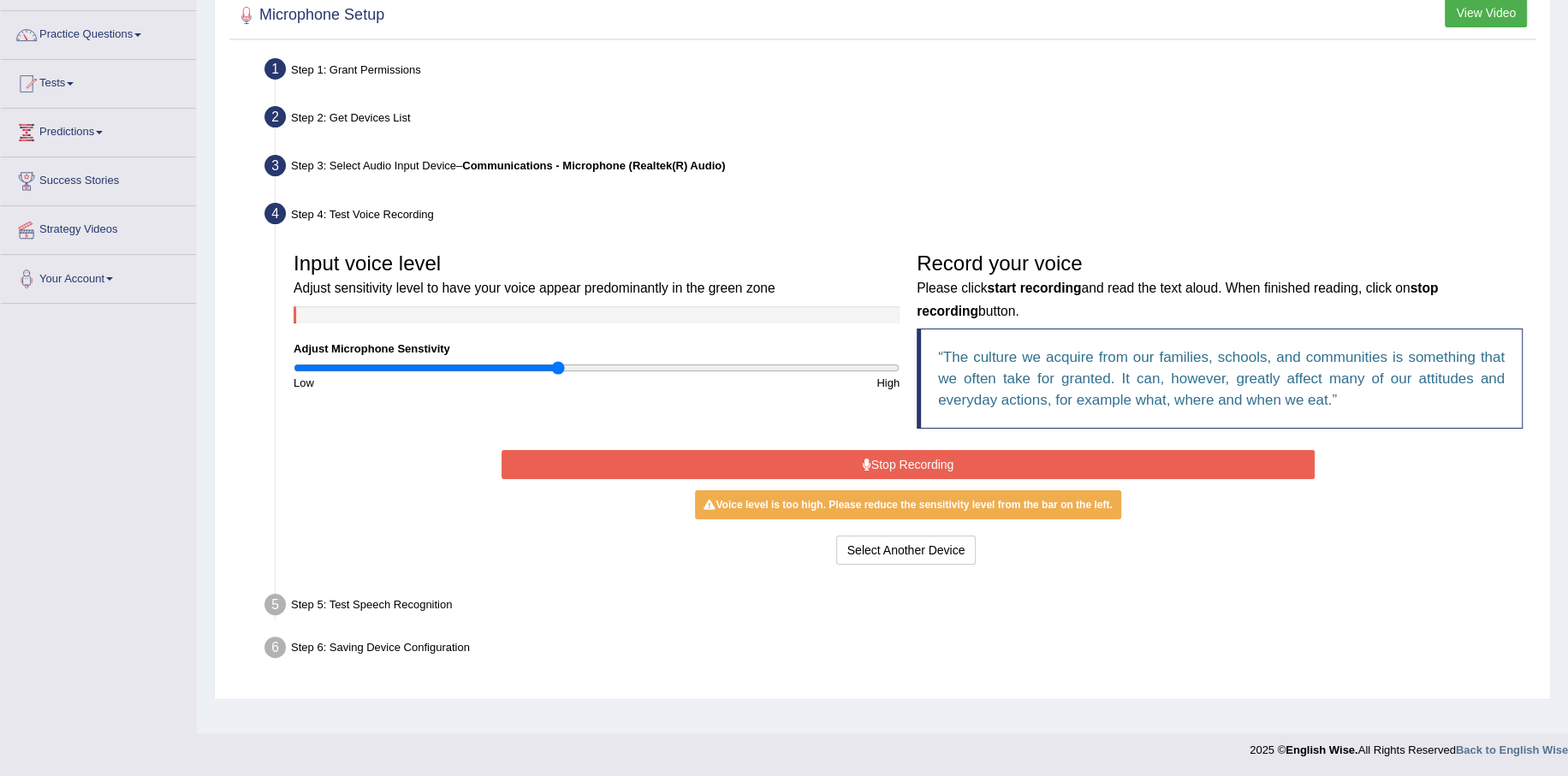
click at [897, 462] on button "Stop Recording" at bounding box center [908, 465] width 814 height 29
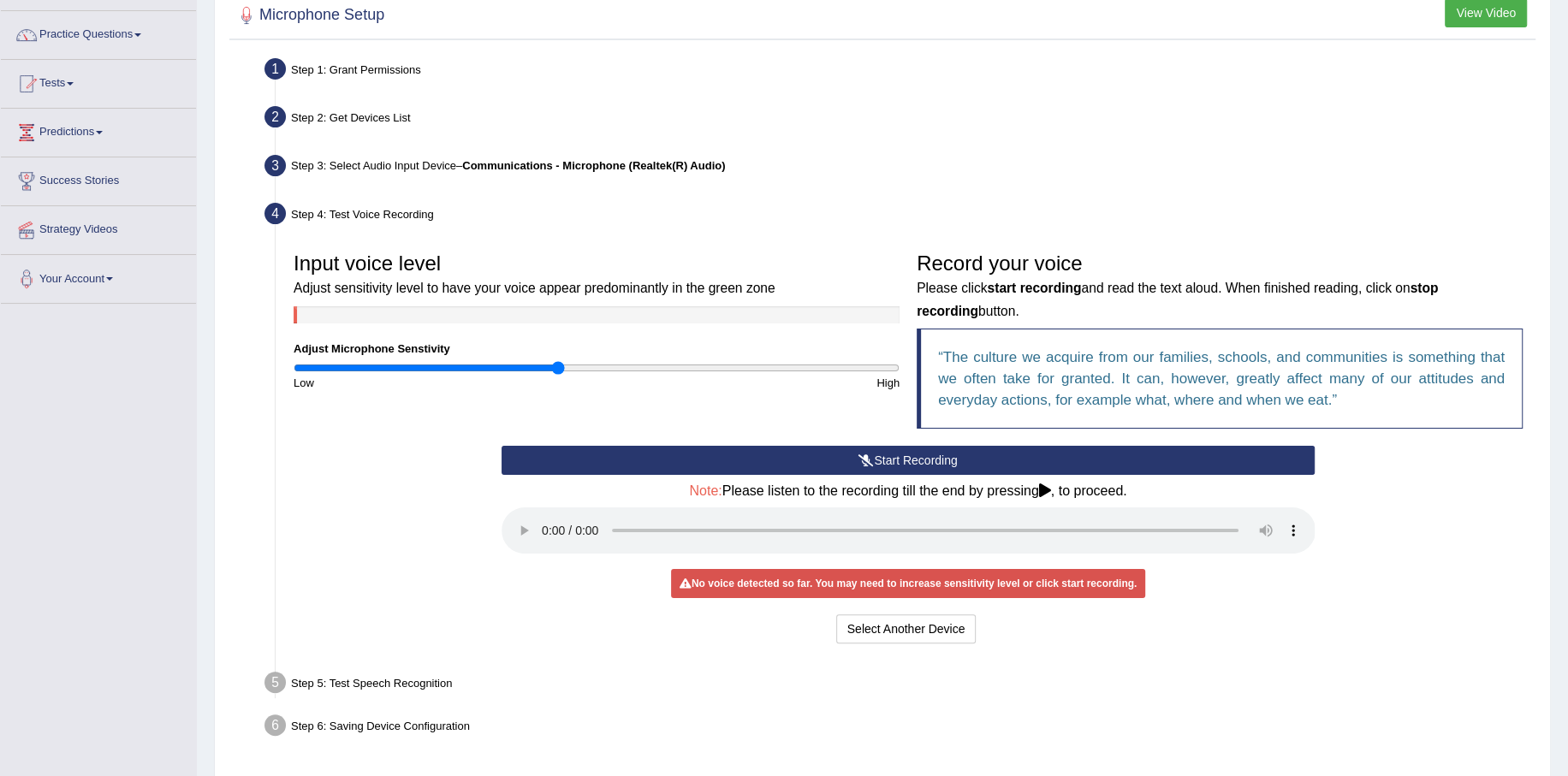
click at [556, 366] on input "range" at bounding box center [596, 368] width 606 height 14
drag, startPoint x: 558, startPoint y: 370, endPoint x: 545, endPoint y: 372, distance: 13.2
type input "0.84"
click at [545, 372] on input "range" at bounding box center [596, 368] width 606 height 14
click at [923, 460] on button "Start Recording" at bounding box center [908, 461] width 814 height 29
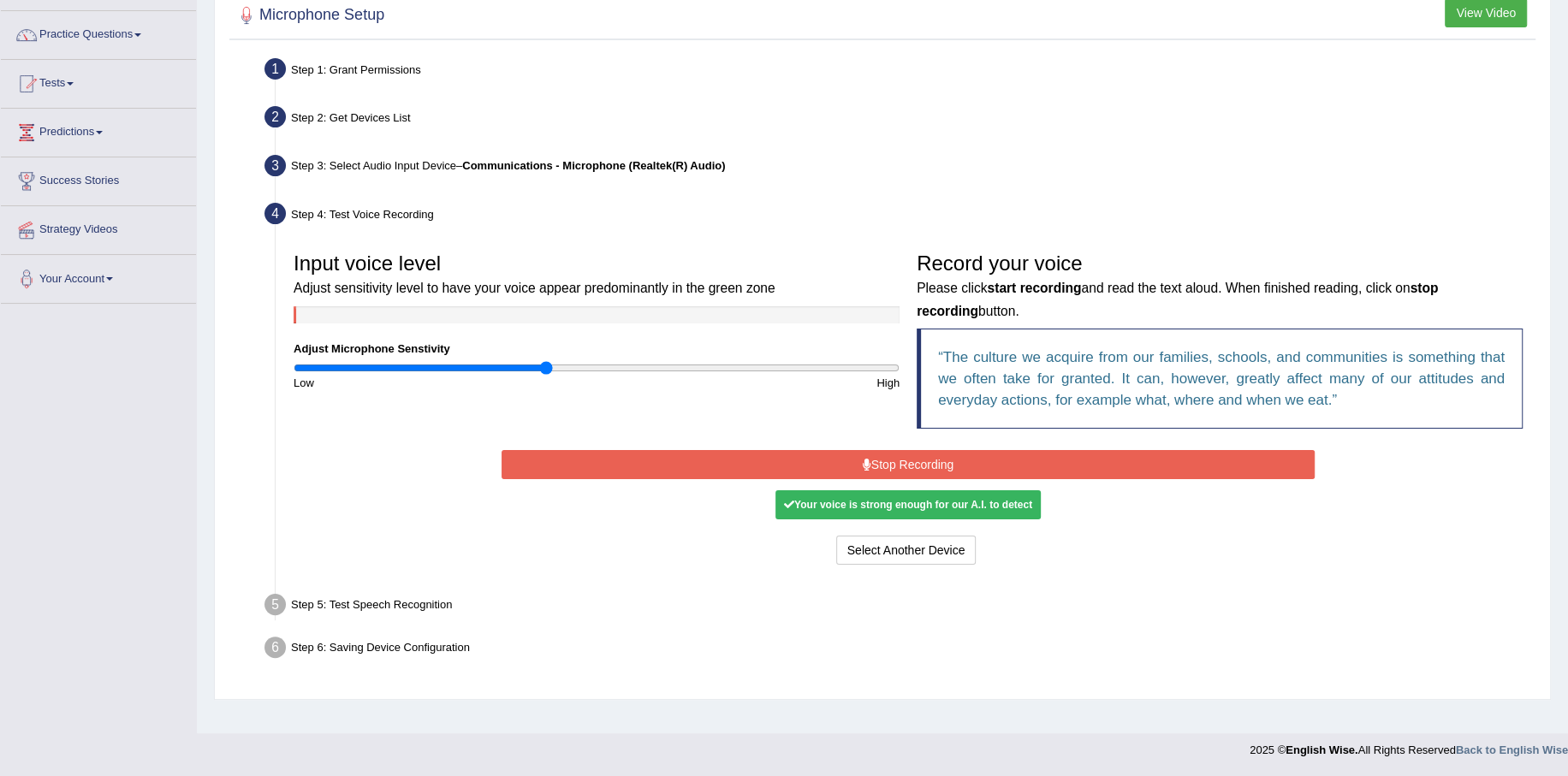
click at [904, 460] on button "Stop Recording" at bounding box center [908, 465] width 814 height 29
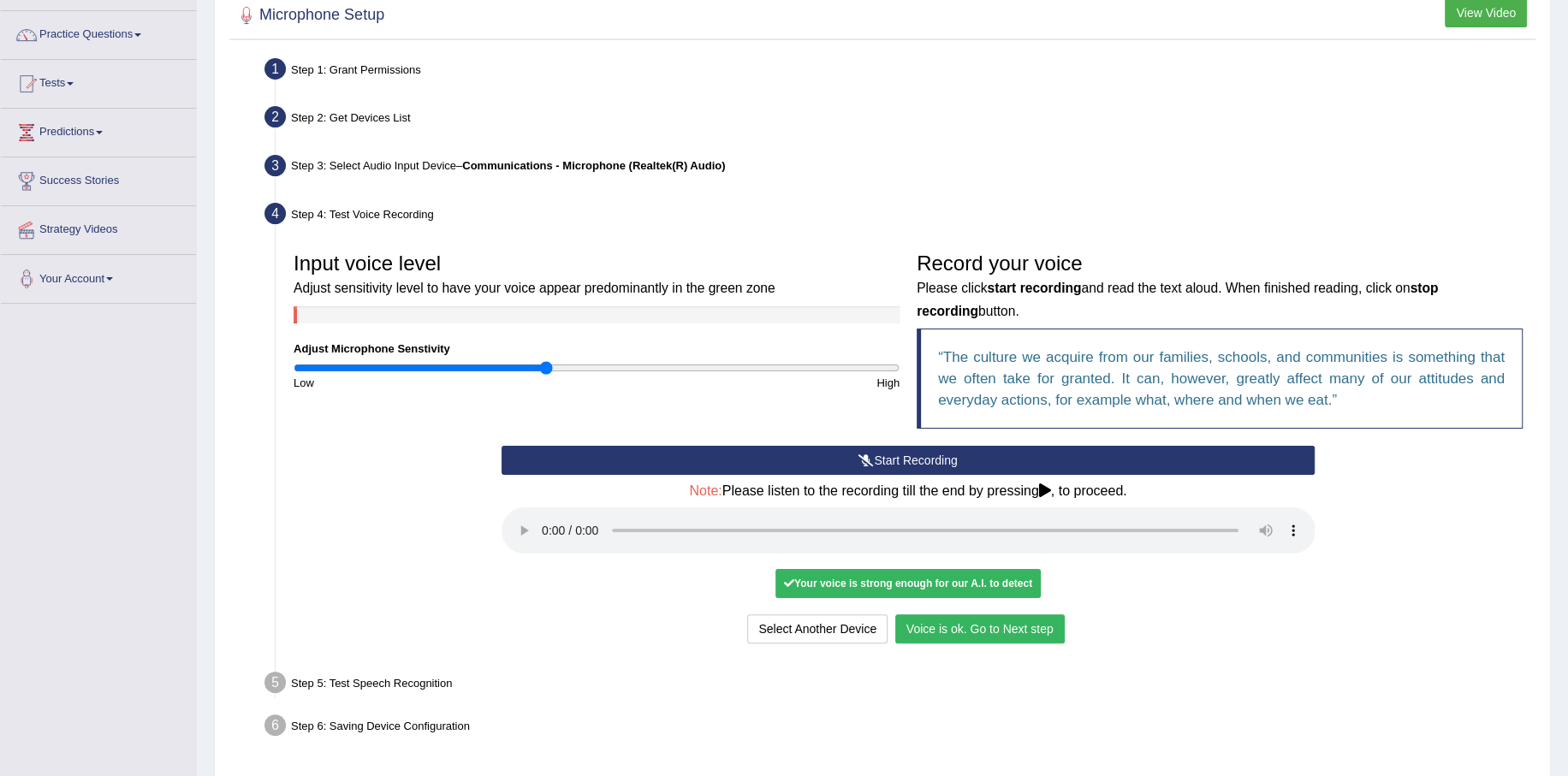
click at [986, 637] on button "Voice is ok. Go to Next step" at bounding box center [979, 629] width 169 height 29
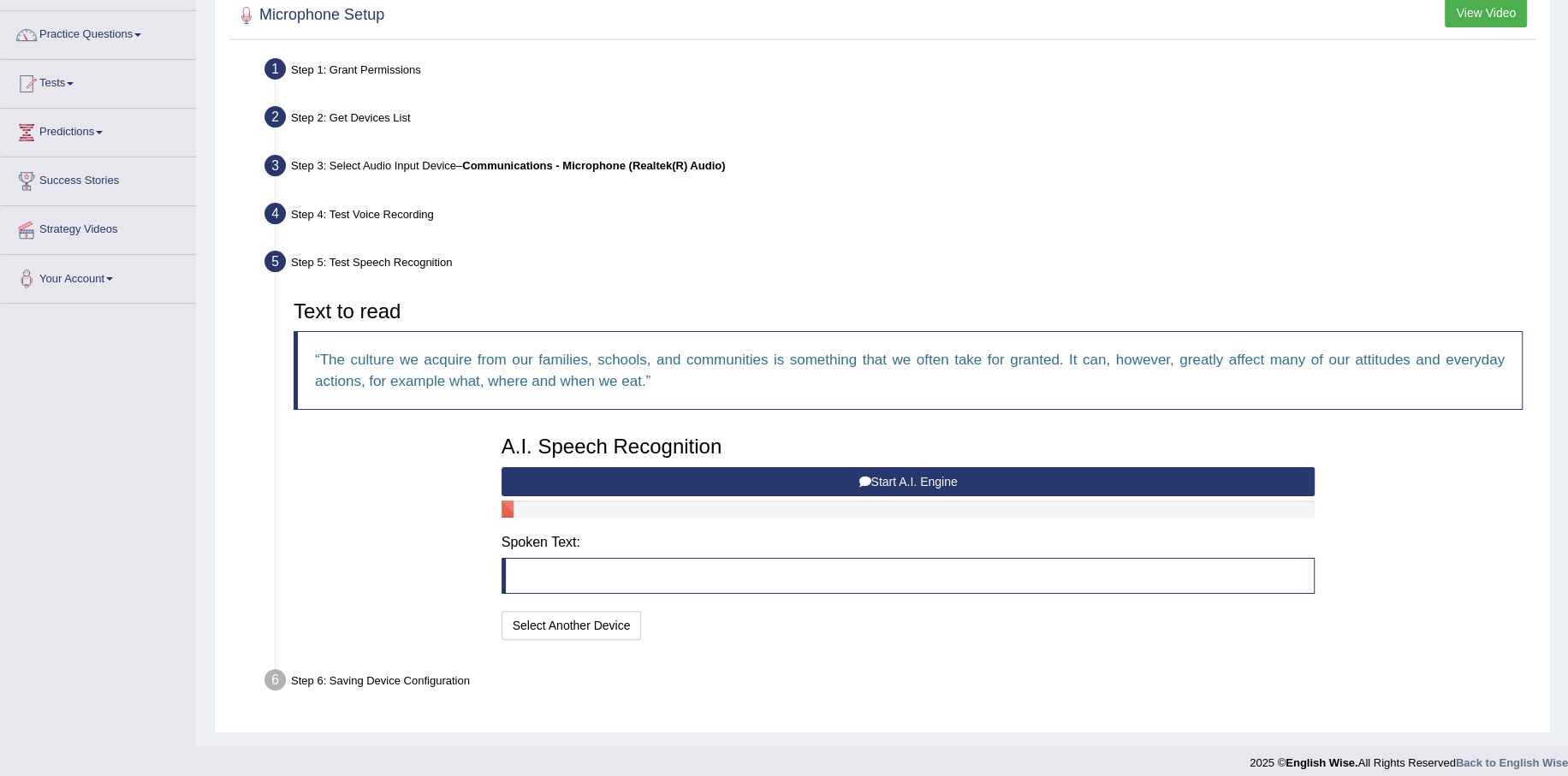
click at [882, 480] on button "Start A.I. Engine" at bounding box center [908, 482] width 814 height 29
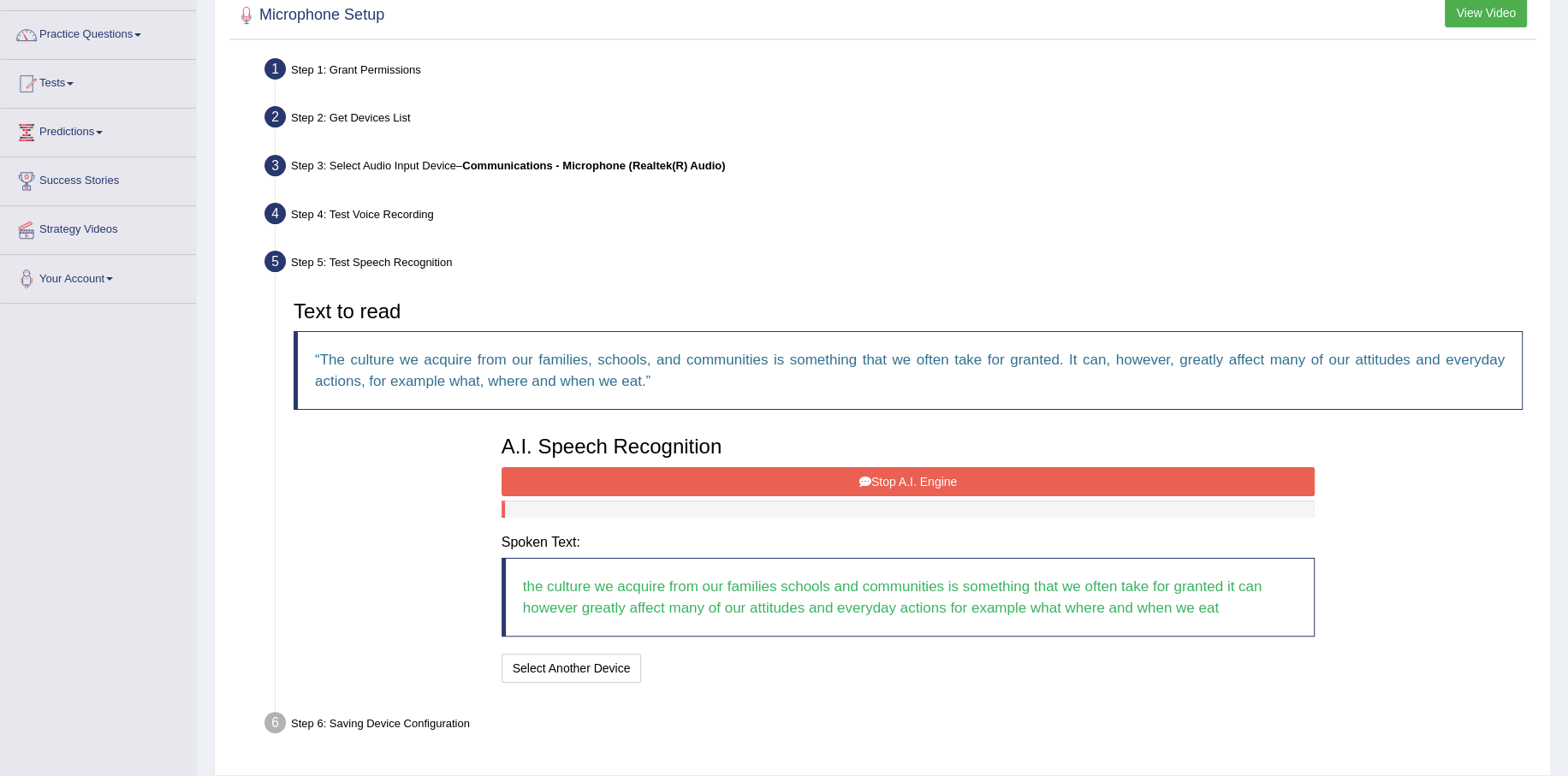
click at [885, 481] on button "Stop A.I. Engine" at bounding box center [908, 482] width 814 height 29
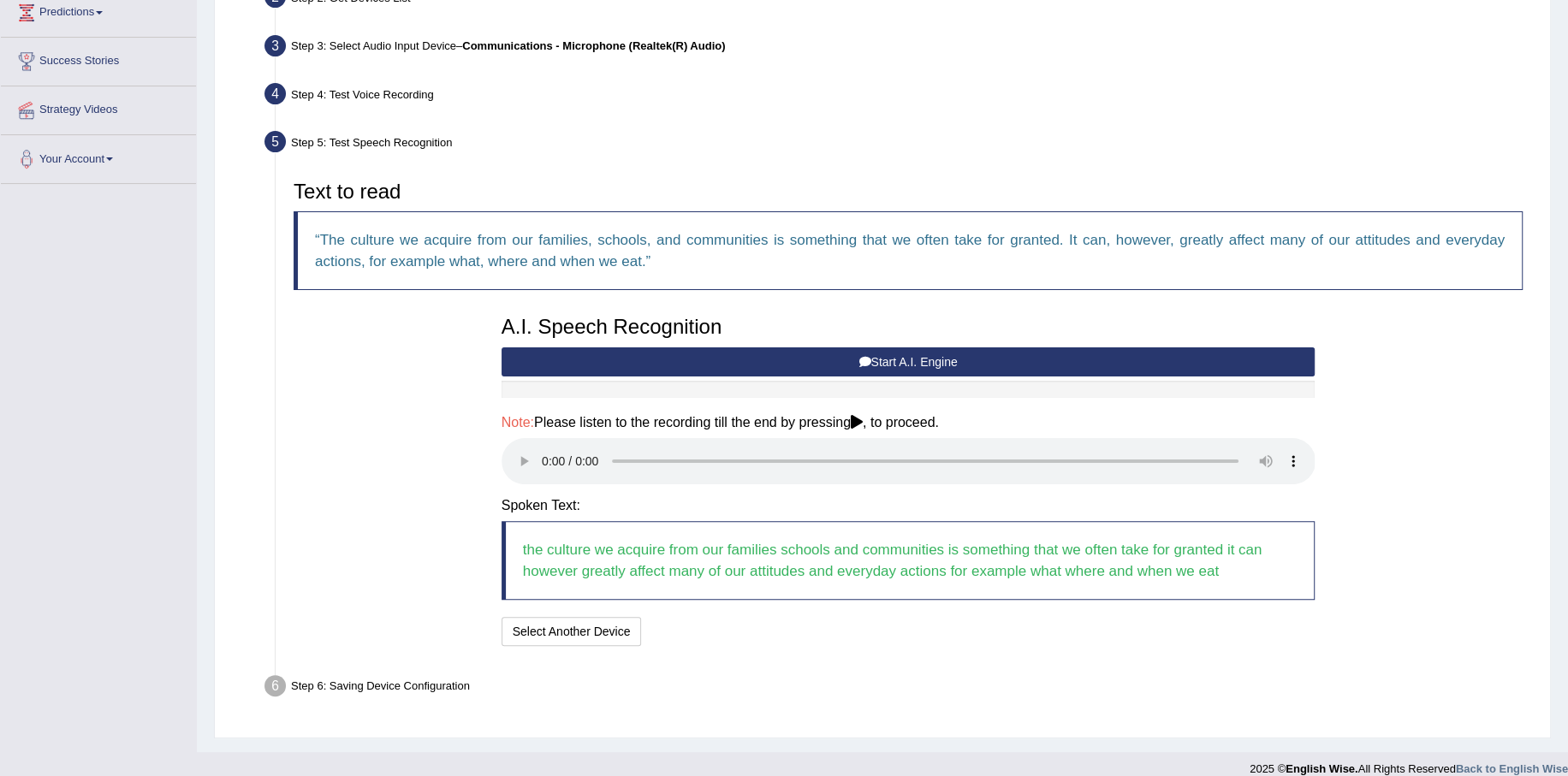
scroll to position [260, 0]
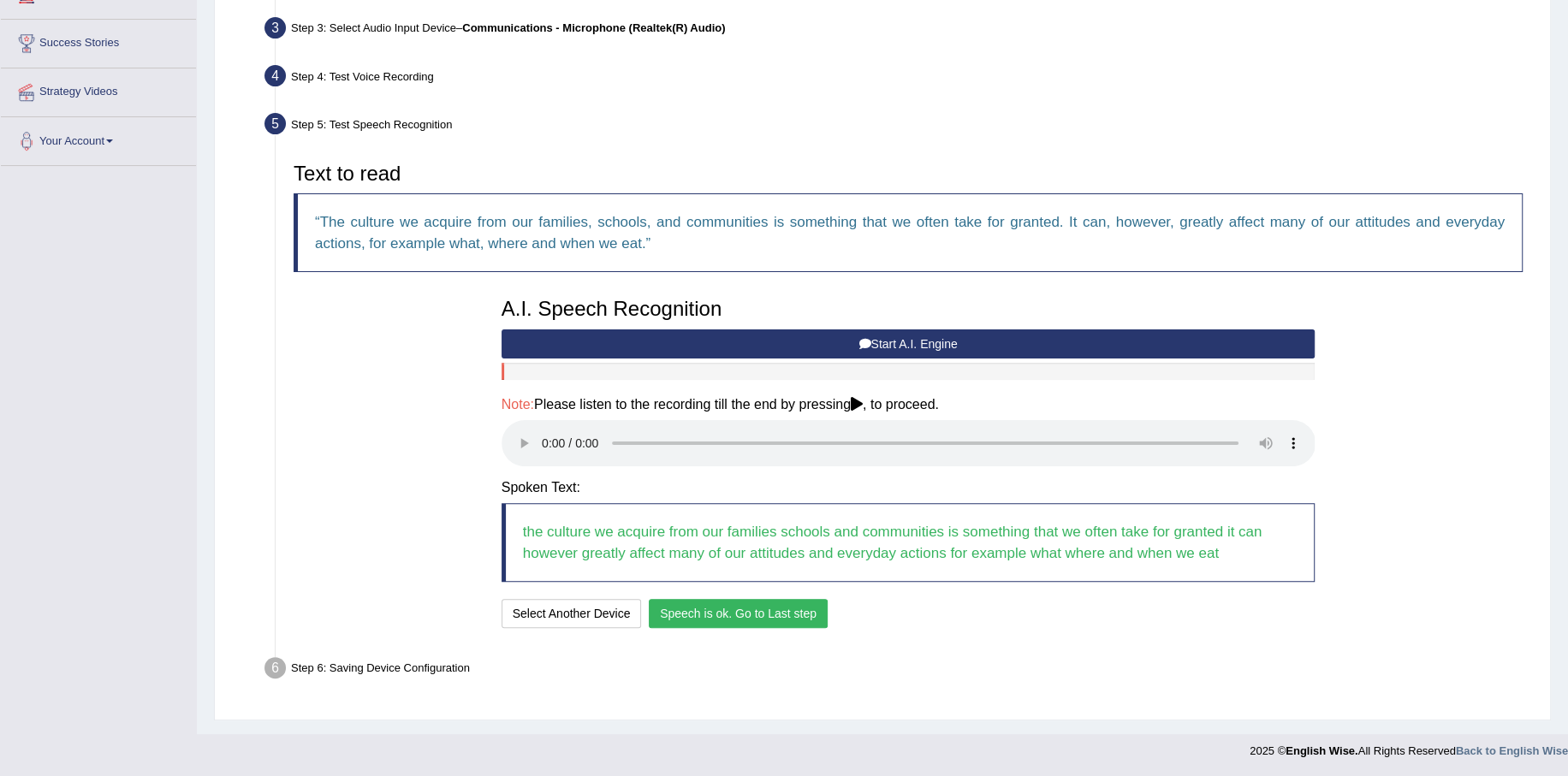
click at [762, 610] on button "Speech is ok. Go to Last step" at bounding box center [738, 614] width 179 height 29
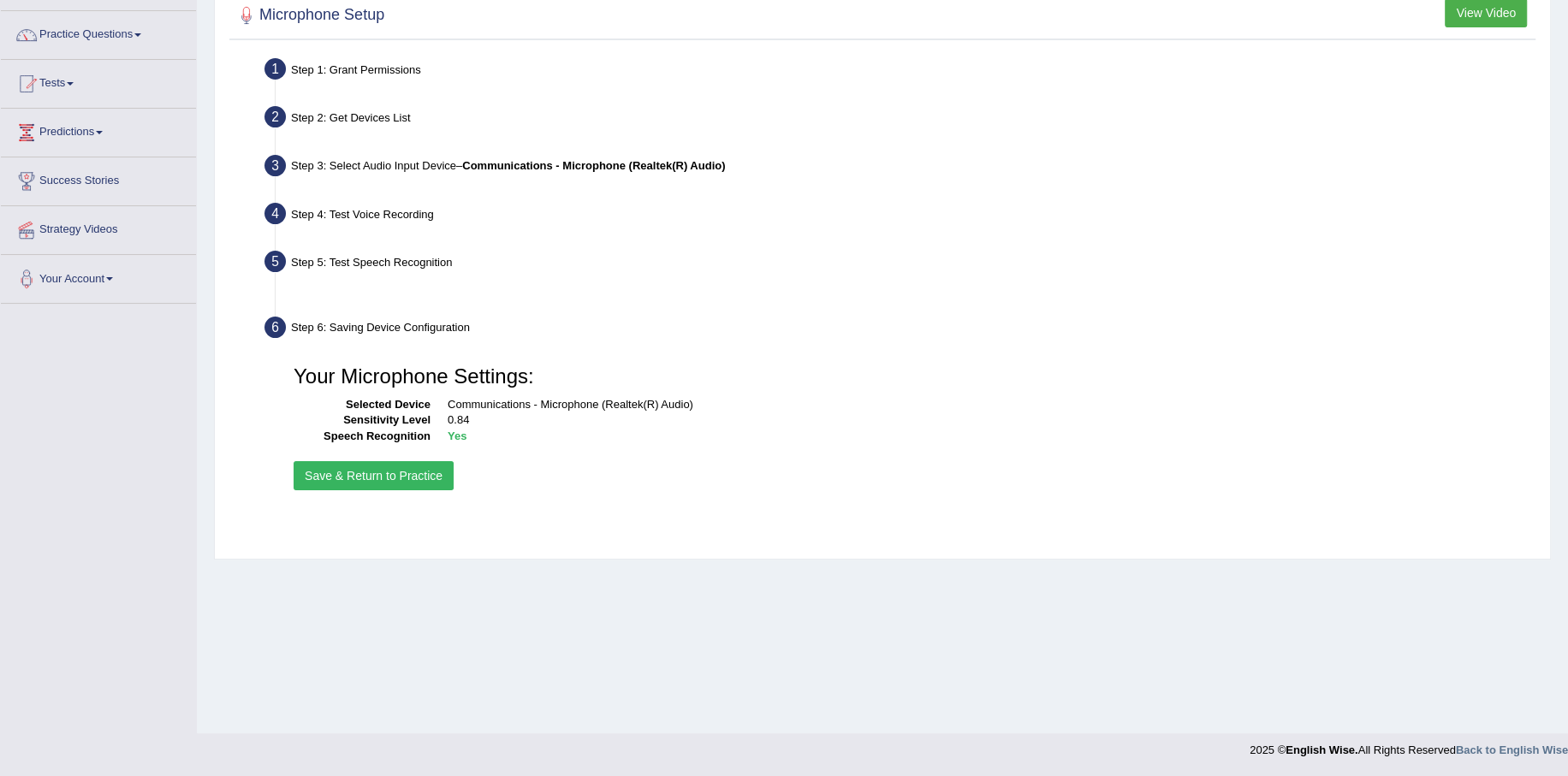
scroll to position [123, 0]
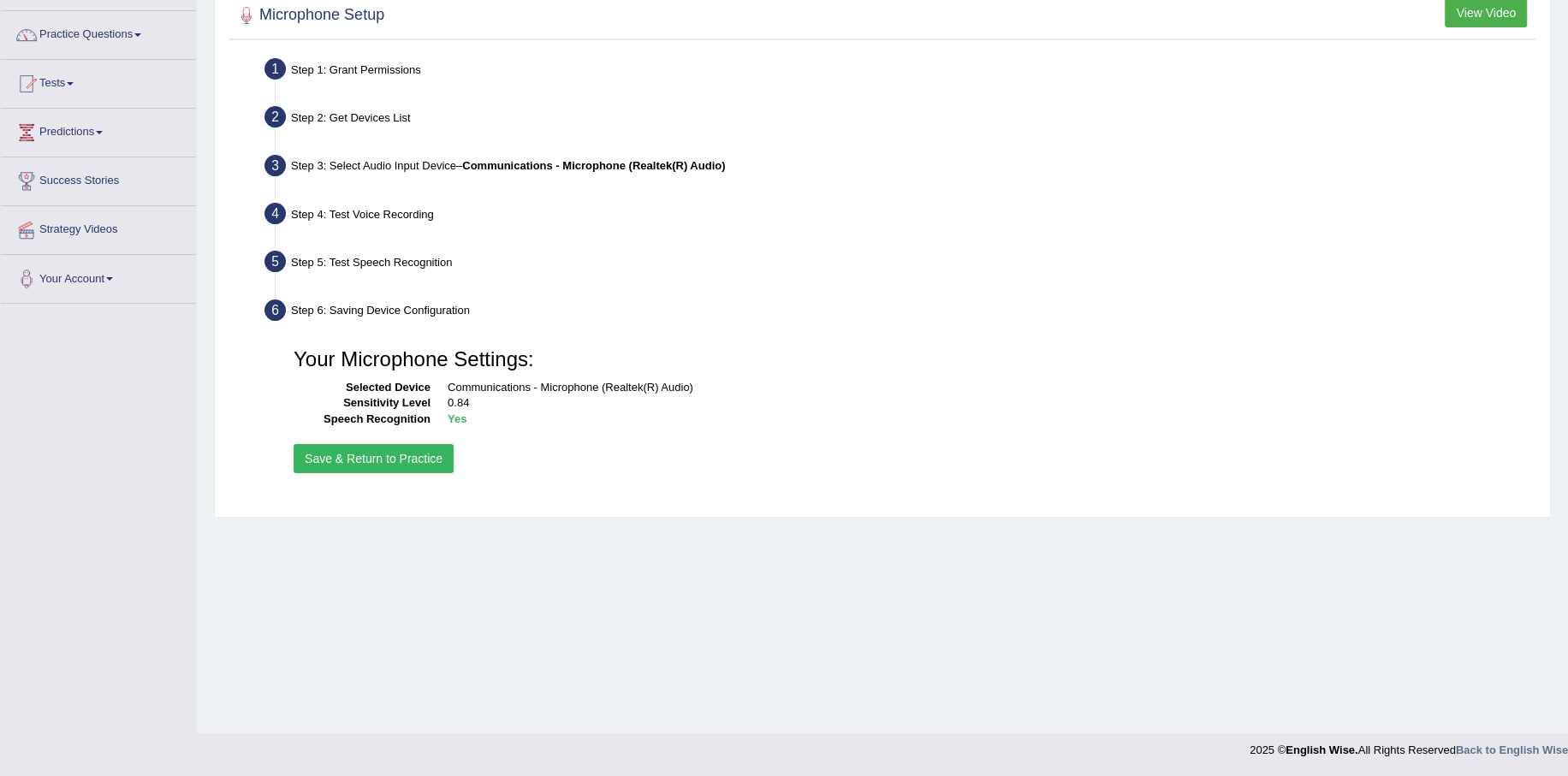
click at [378, 460] on button "Save & Return to Practice" at bounding box center [373, 459] width 160 height 29
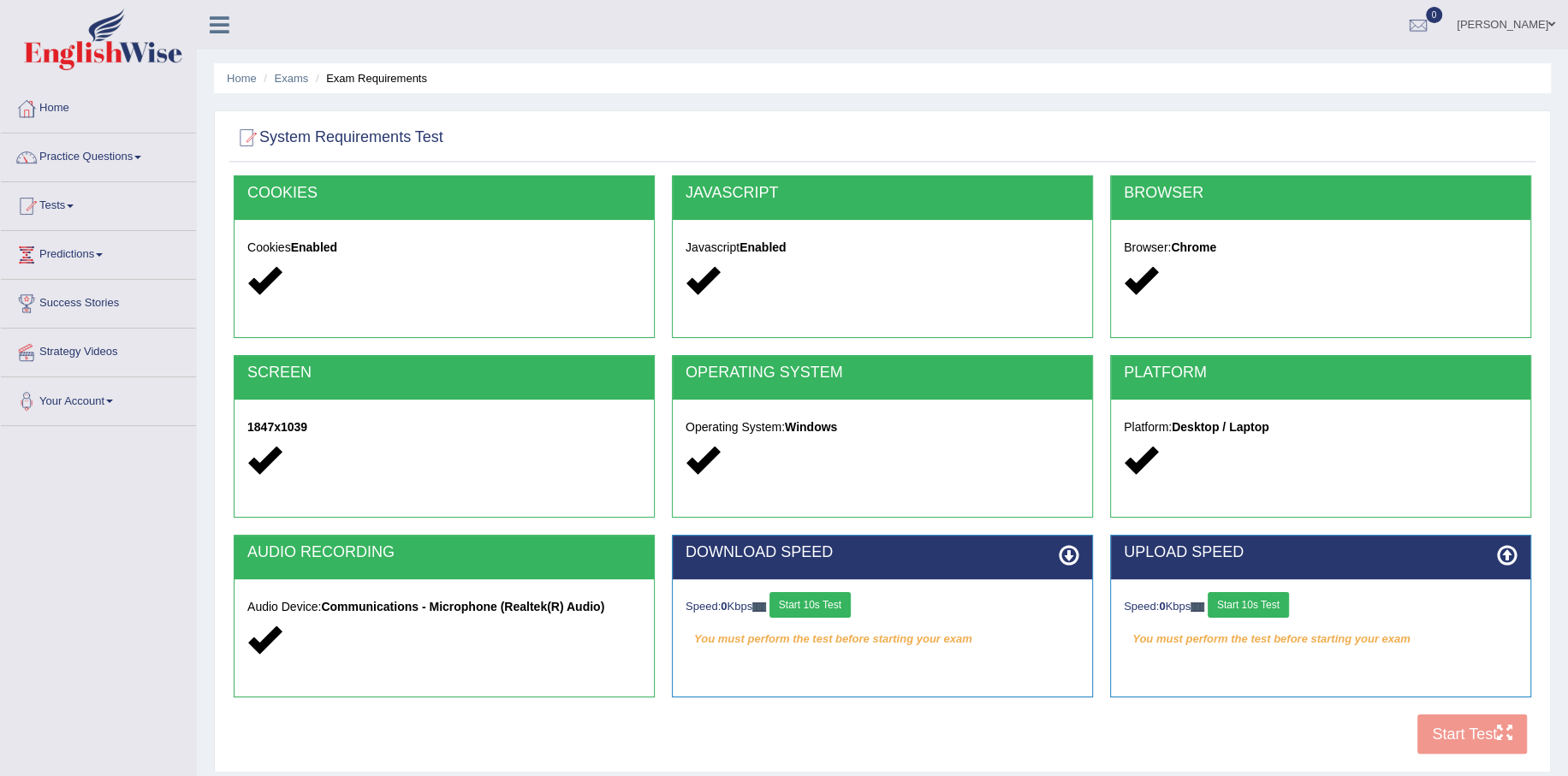
click at [832, 604] on button "Start 10s Test" at bounding box center [809, 605] width 81 height 26
click at [1275, 602] on button "Start 10s Test" at bounding box center [1248, 605] width 81 height 26
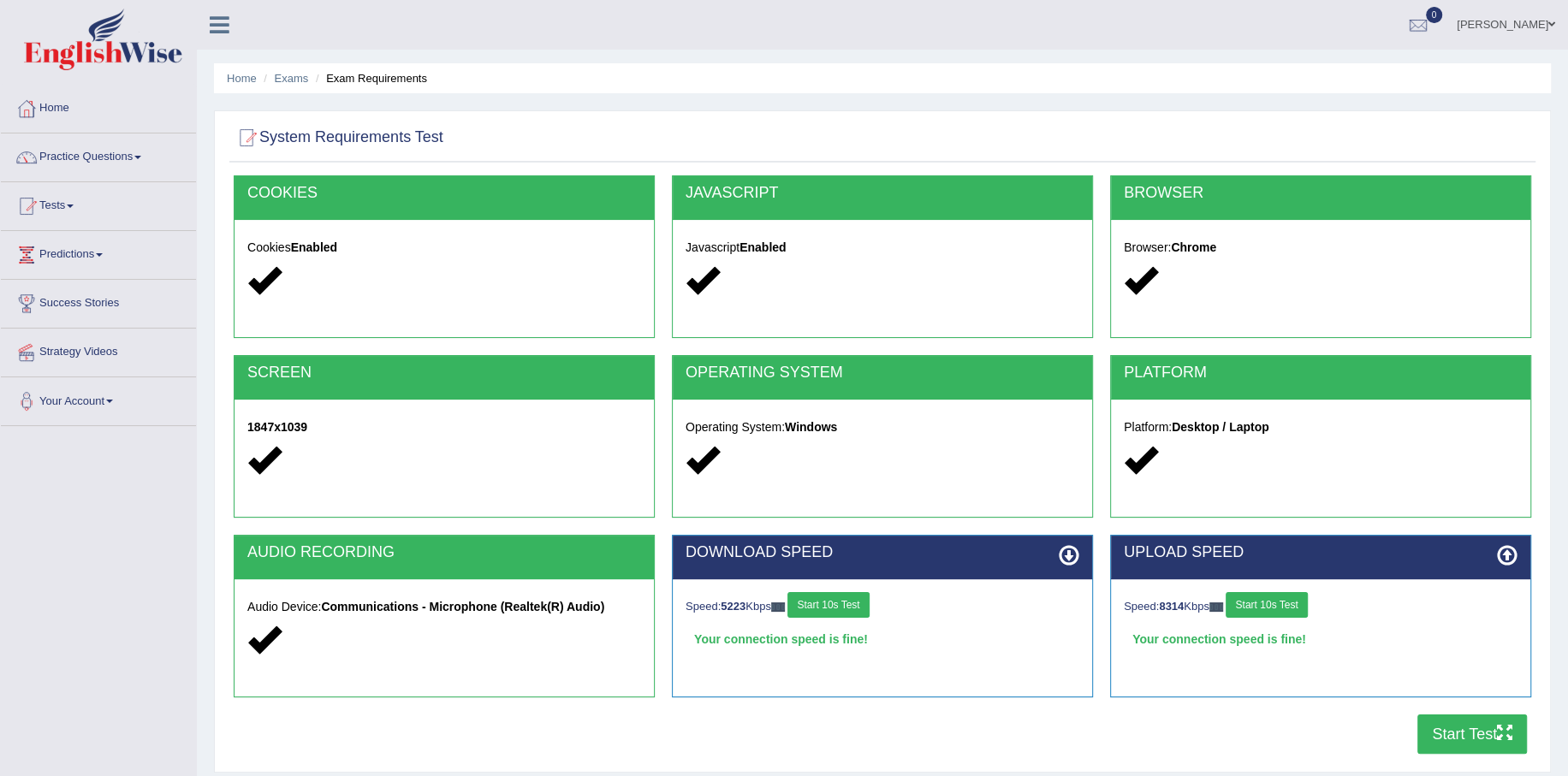
click at [1462, 729] on button "Start Test" at bounding box center [1471, 735] width 110 height 40
